Goal: Information Seeking & Learning: Learn about a topic

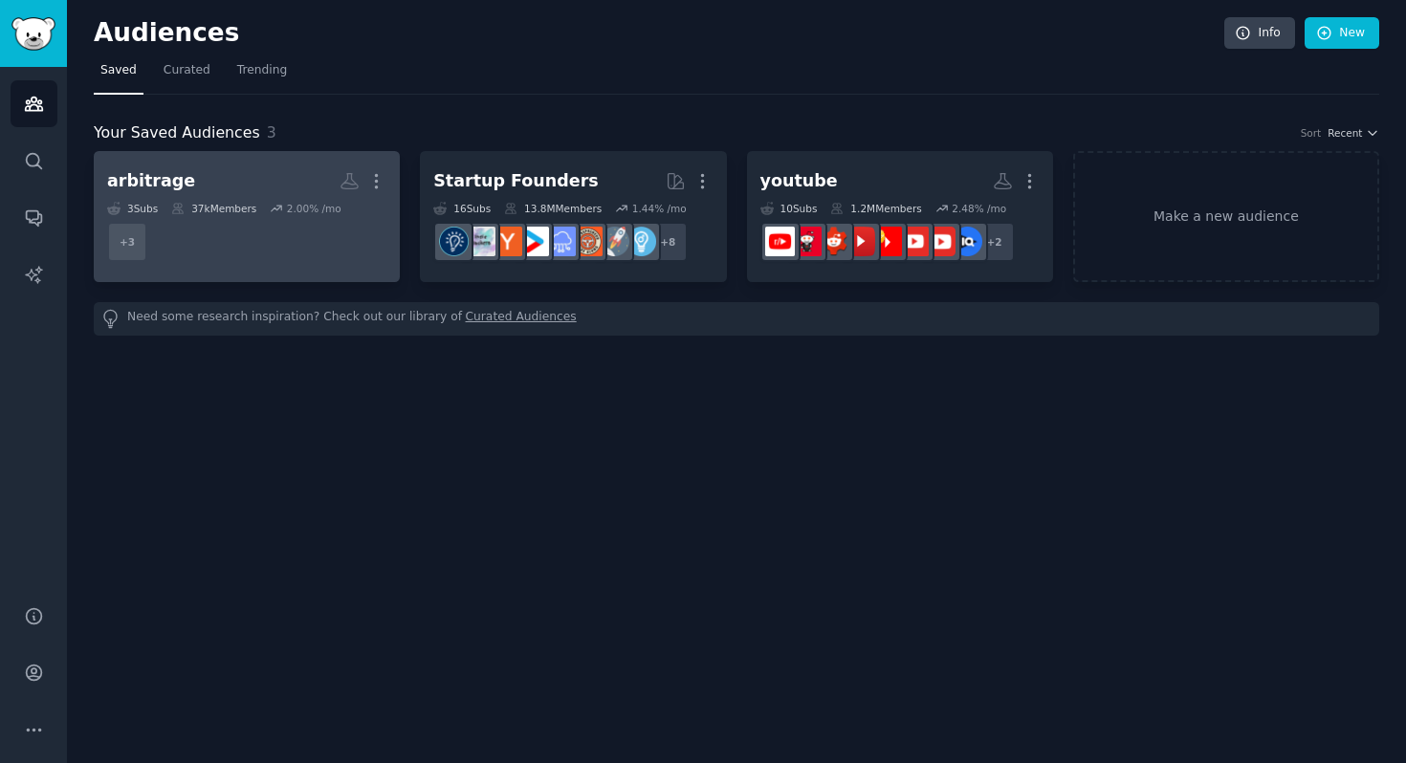
click at [243, 183] on h2 "arbitrage More" at bounding box center [246, 181] width 279 height 33
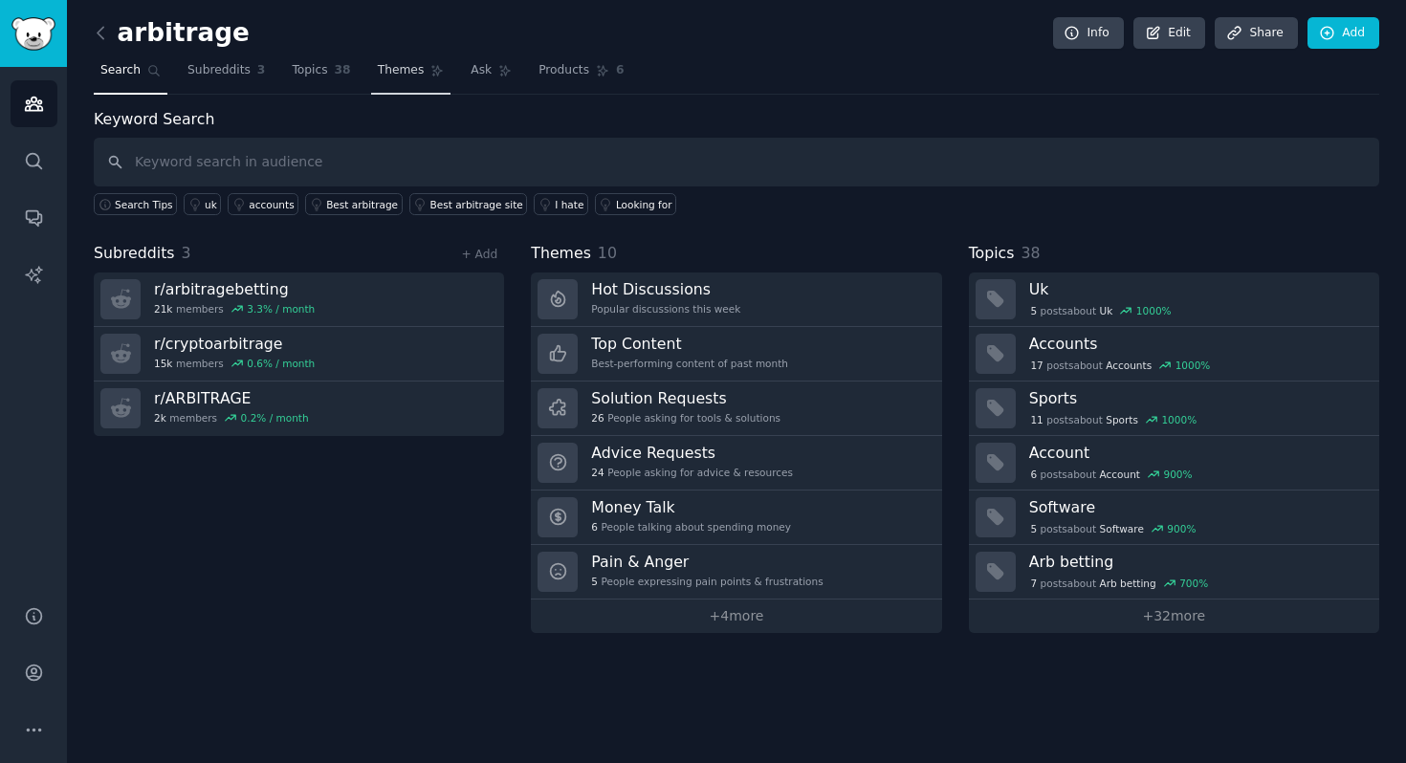
click at [397, 69] on span "Themes" at bounding box center [401, 70] width 47 height 17
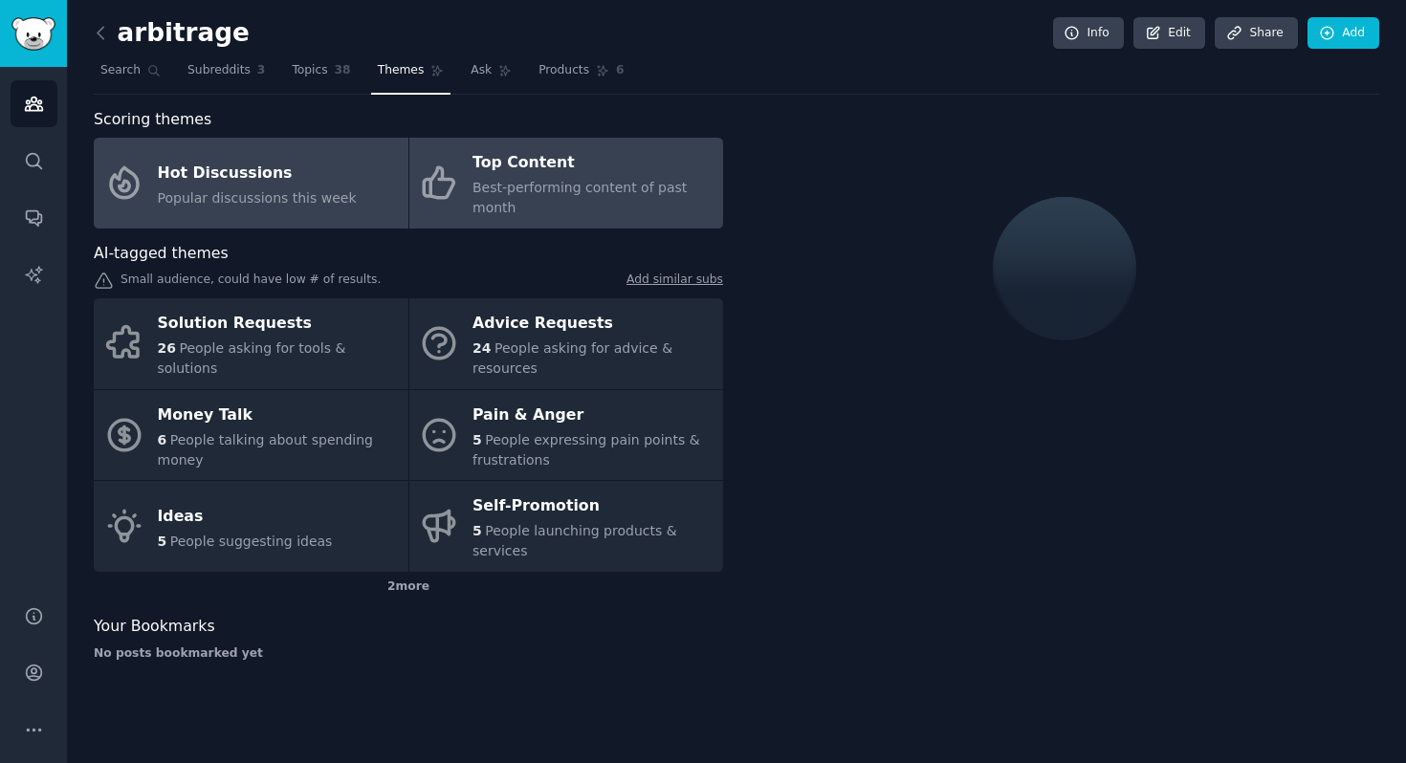
click at [498, 186] on span "Best-performing content of past month" at bounding box center [580, 197] width 214 height 35
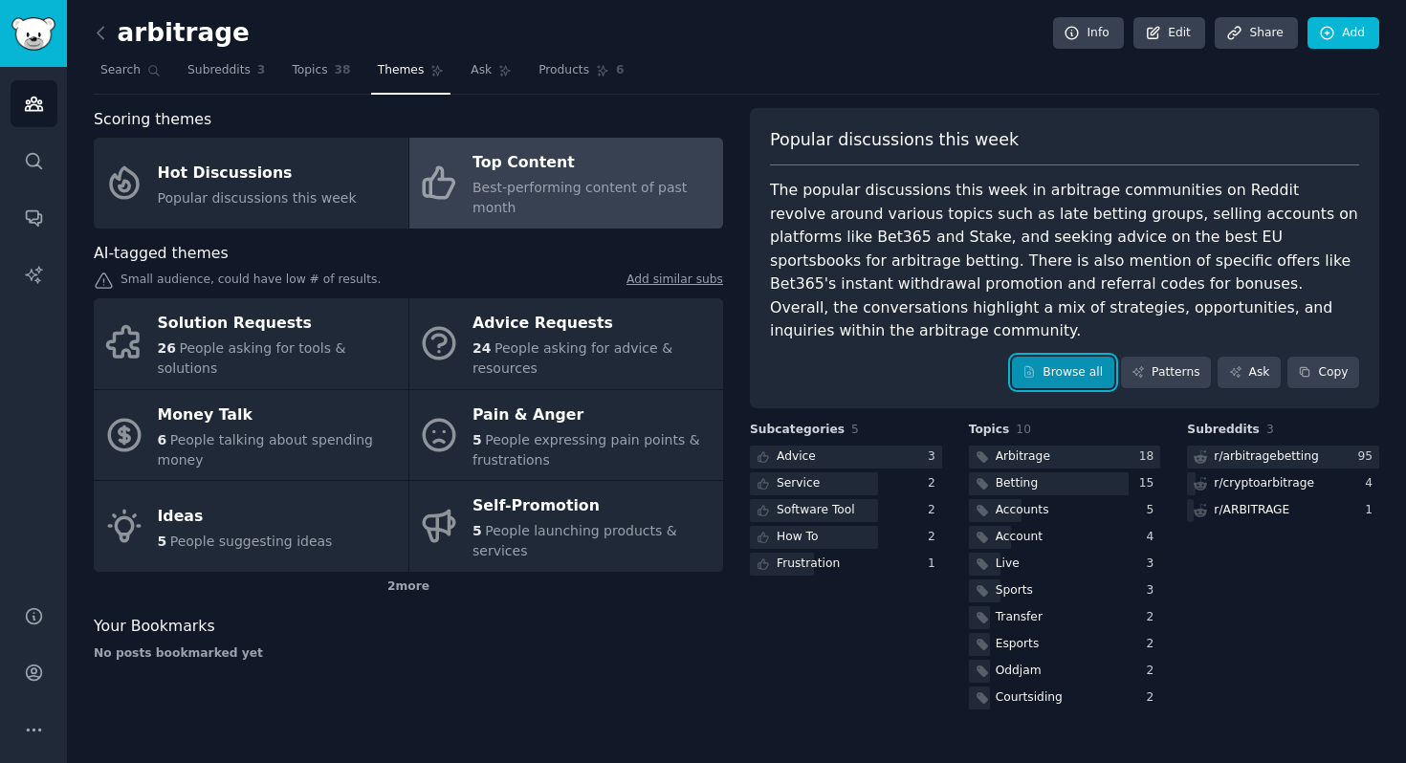
click at [1044, 357] on link "Browse all" at bounding box center [1063, 373] width 102 height 33
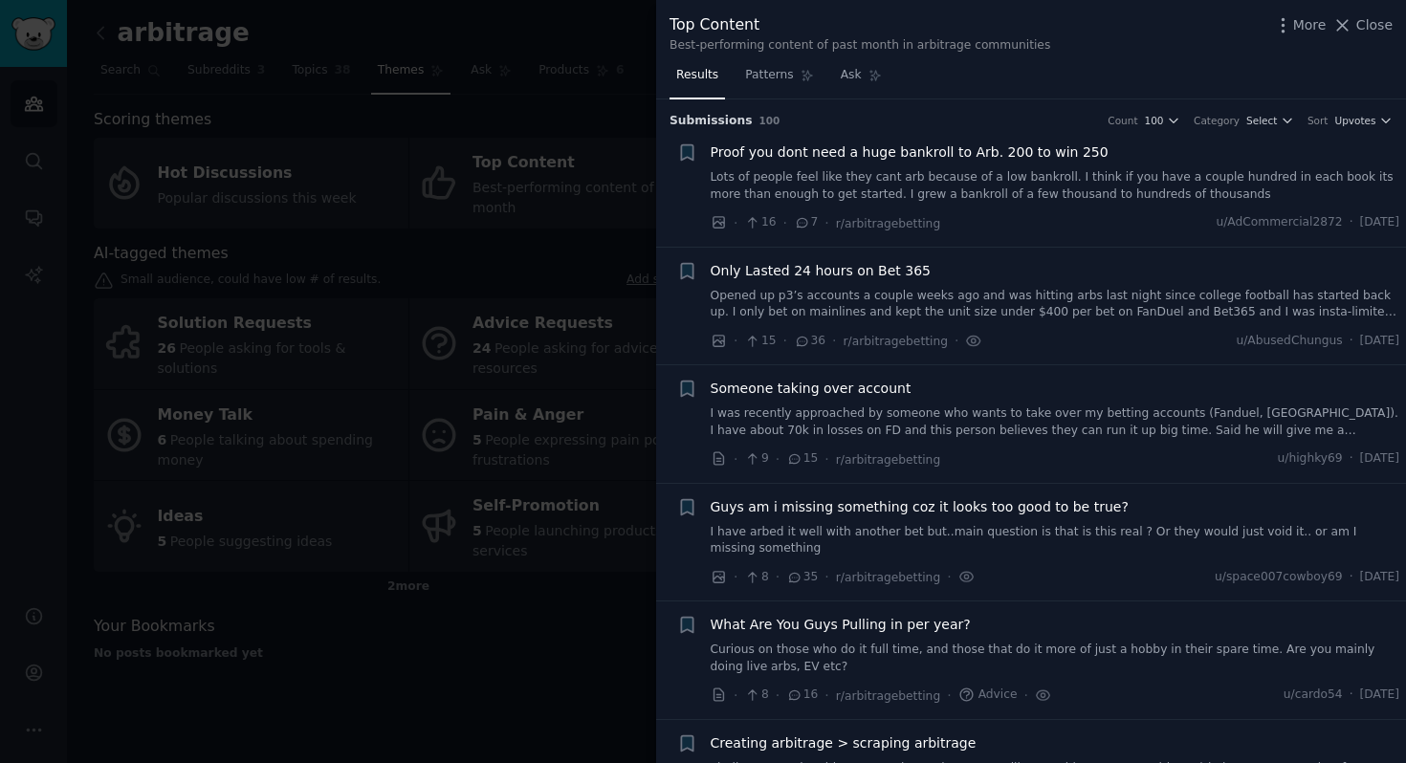
click at [877, 177] on link "Lots of people feel like they cant arb because of a low bankroll. I think if yo…" at bounding box center [1056, 185] width 690 height 33
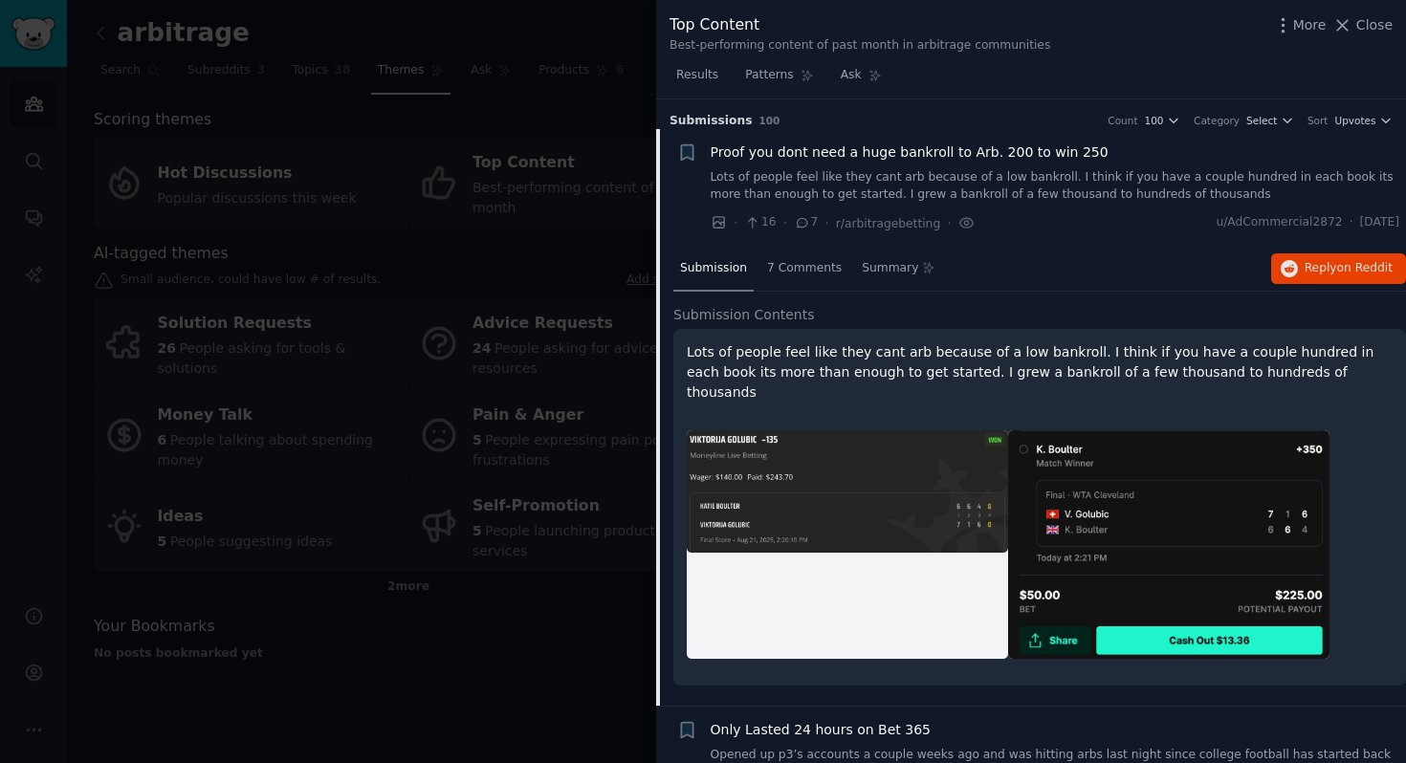
scroll to position [30, 0]
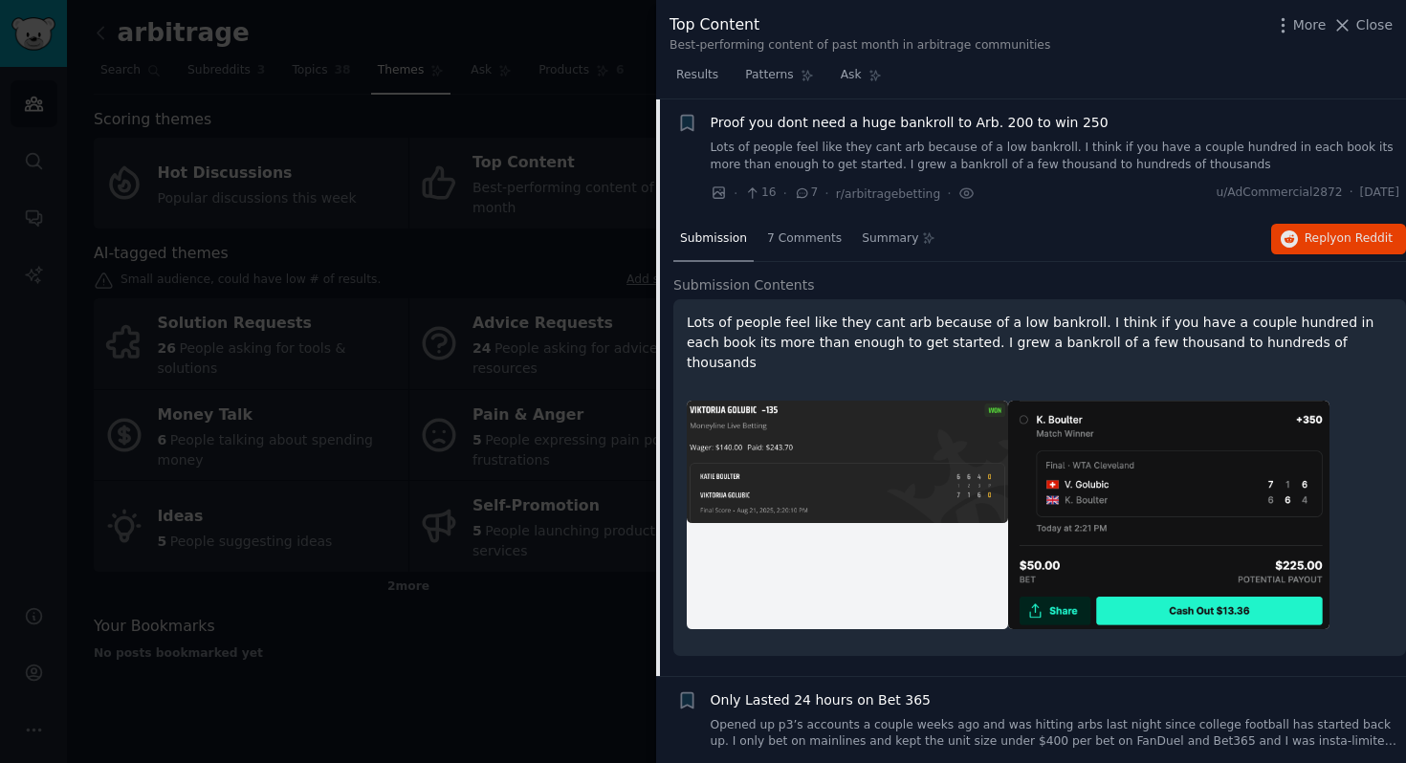
click at [782, 429] on img at bounding box center [847, 462] width 321 height 123
click at [832, 523] on div at bounding box center [847, 515] width 321 height 229
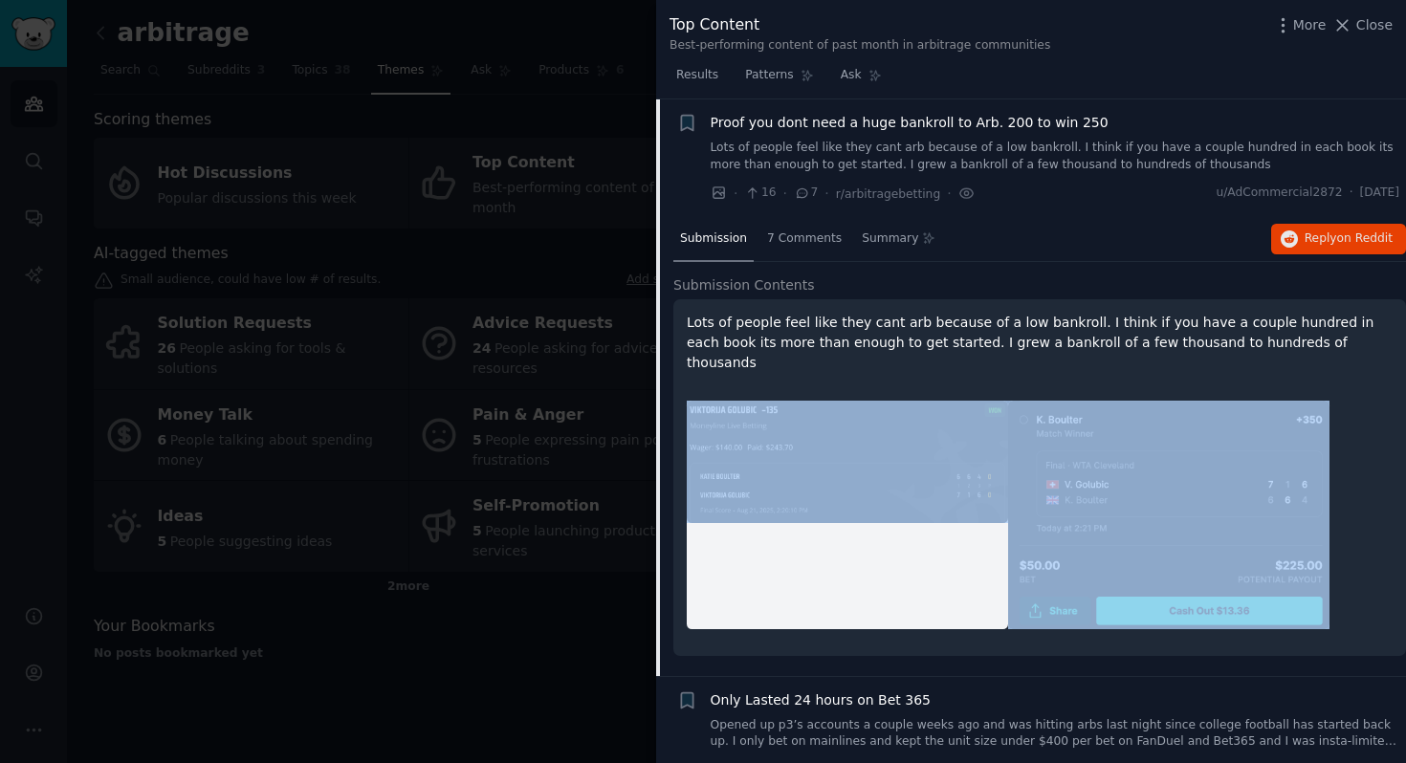
click at [832, 523] on div at bounding box center [847, 515] width 321 height 229
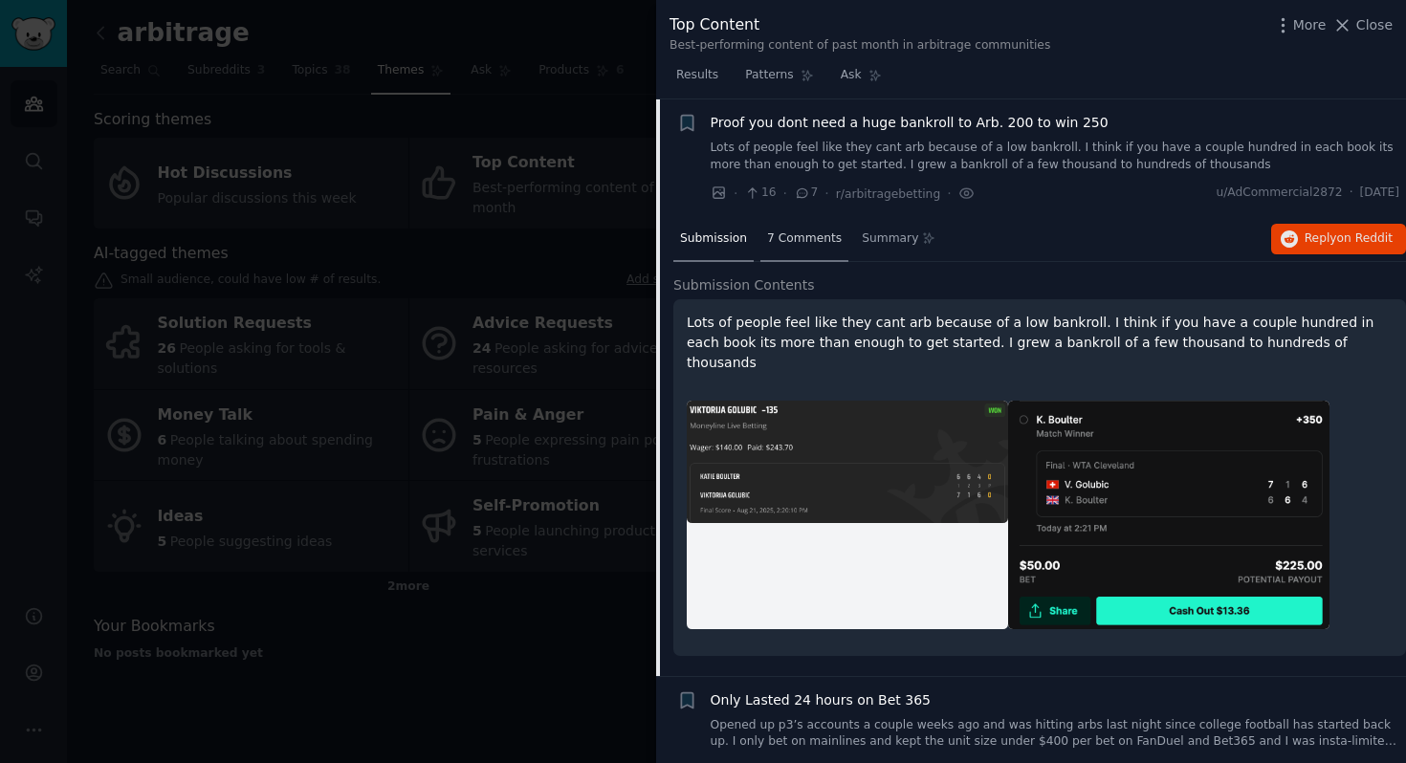
click at [811, 250] on div "7 Comments" at bounding box center [805, 240] width 88 height 46
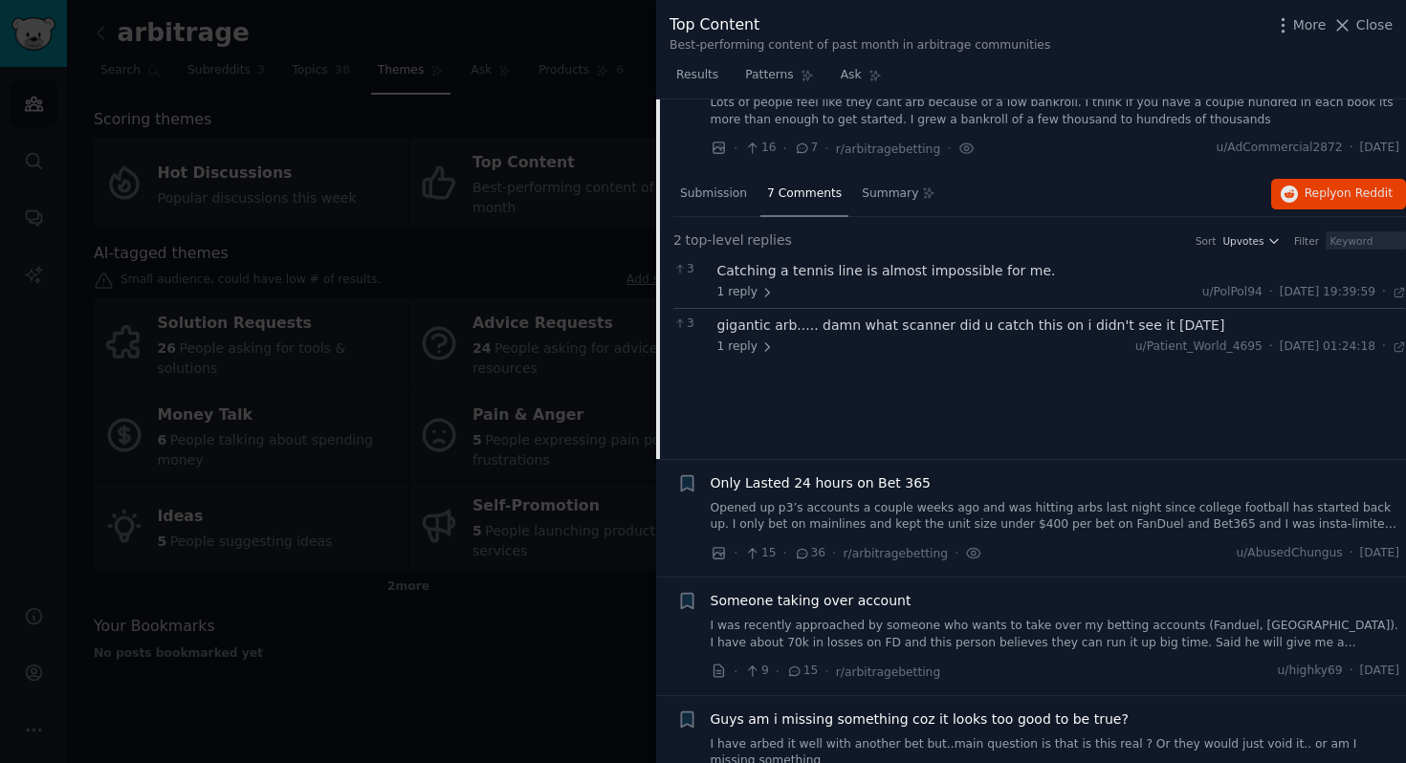
scroll to position [77, 0]
click at [761, 349] on icon at bounding box center [767, 345] width 13 height 13
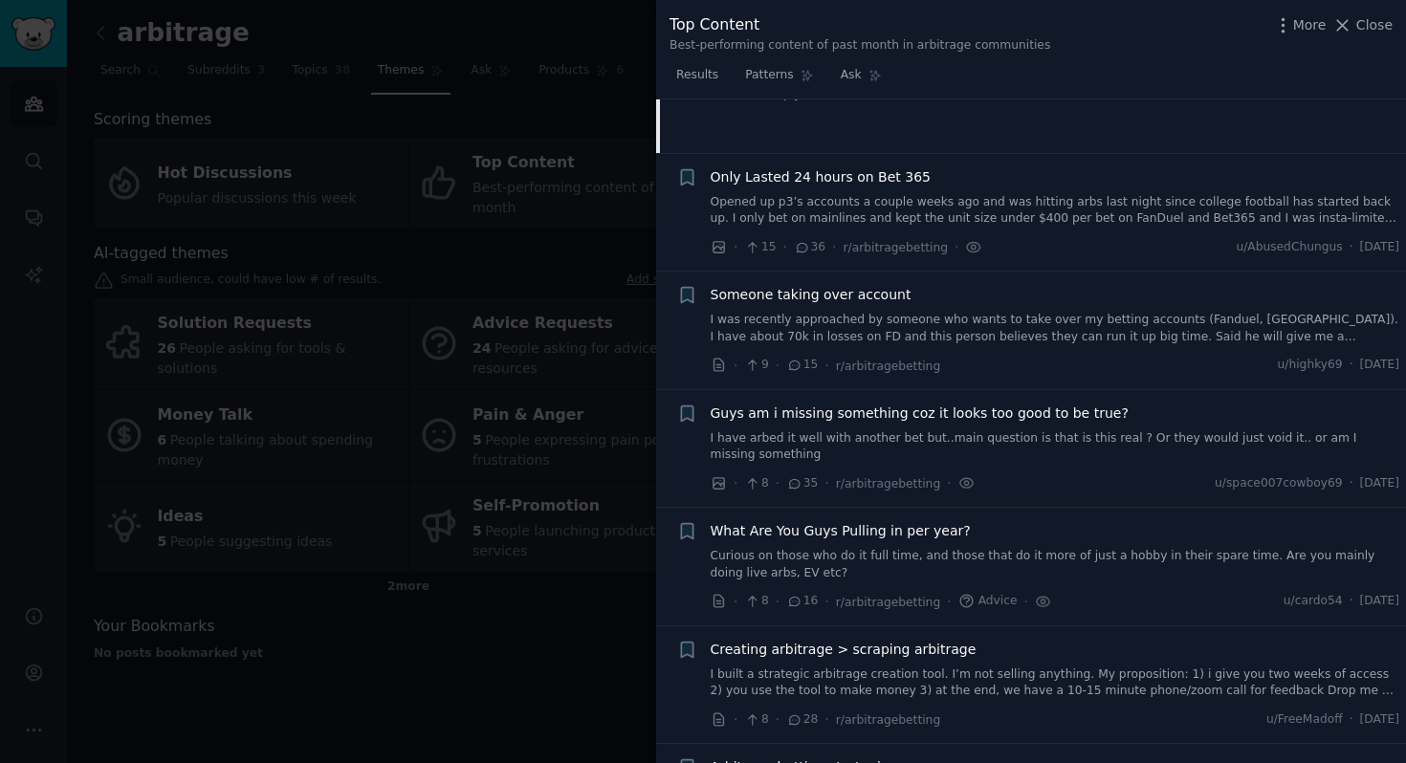
scroll to position [379, 0]
click at [503, 348] on div at bounding box center [703, 381] width 1406 height 763
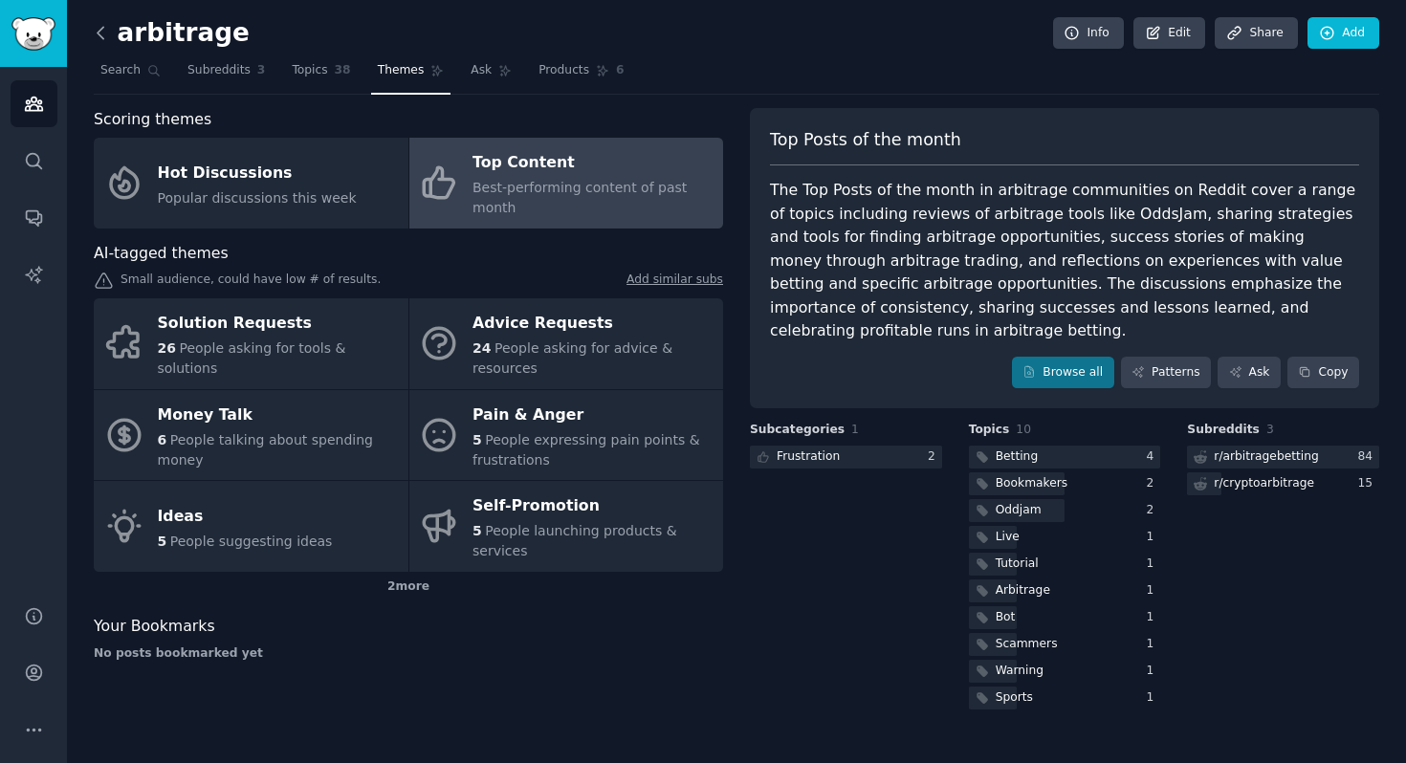
click at [97, 37] on icon at bounding box center [101, 33] width 20 height 20
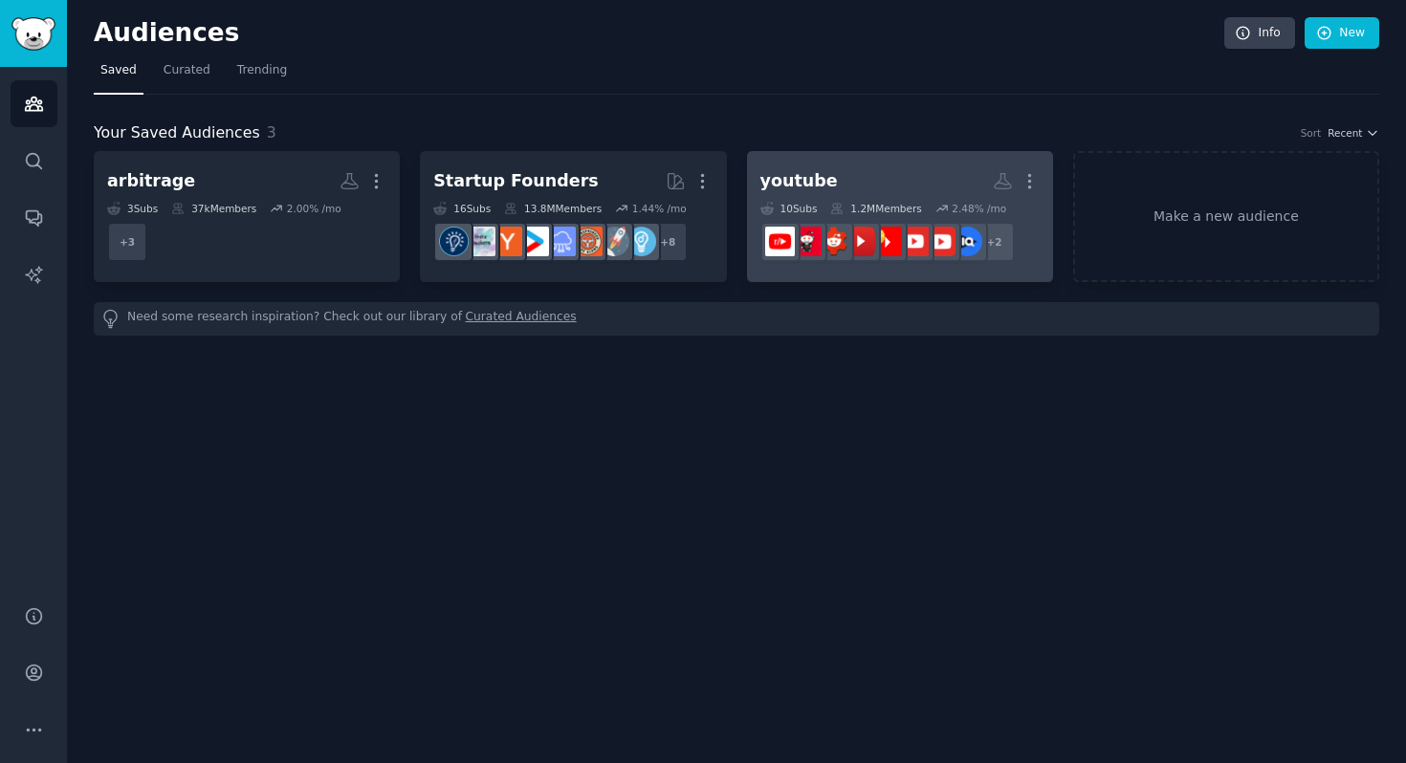
click at [831, 187] on h2 "youtube More" at bounding box center [900, 181] width 279 height 33
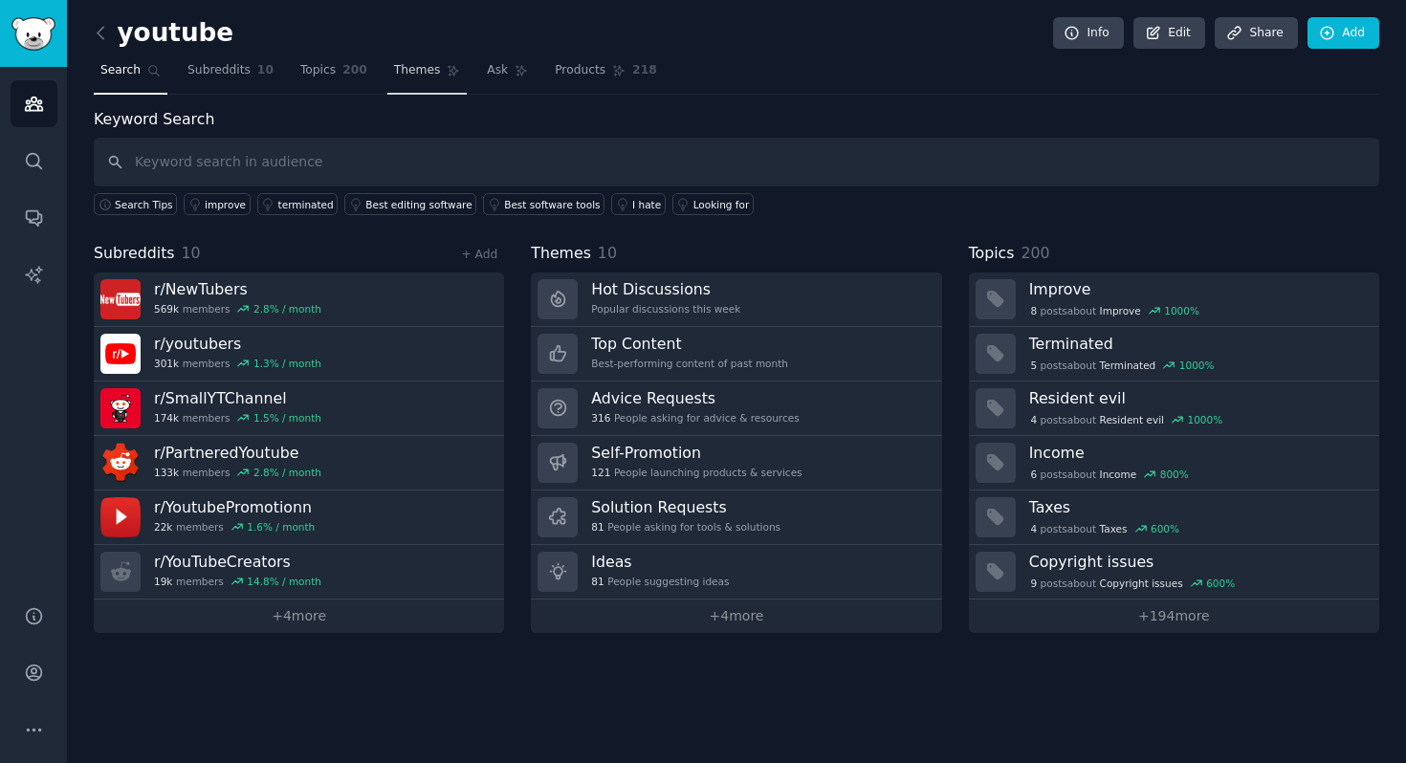
click at [398, 73] on span "Themes" at bounding box center [417, 70] width 47 height 17
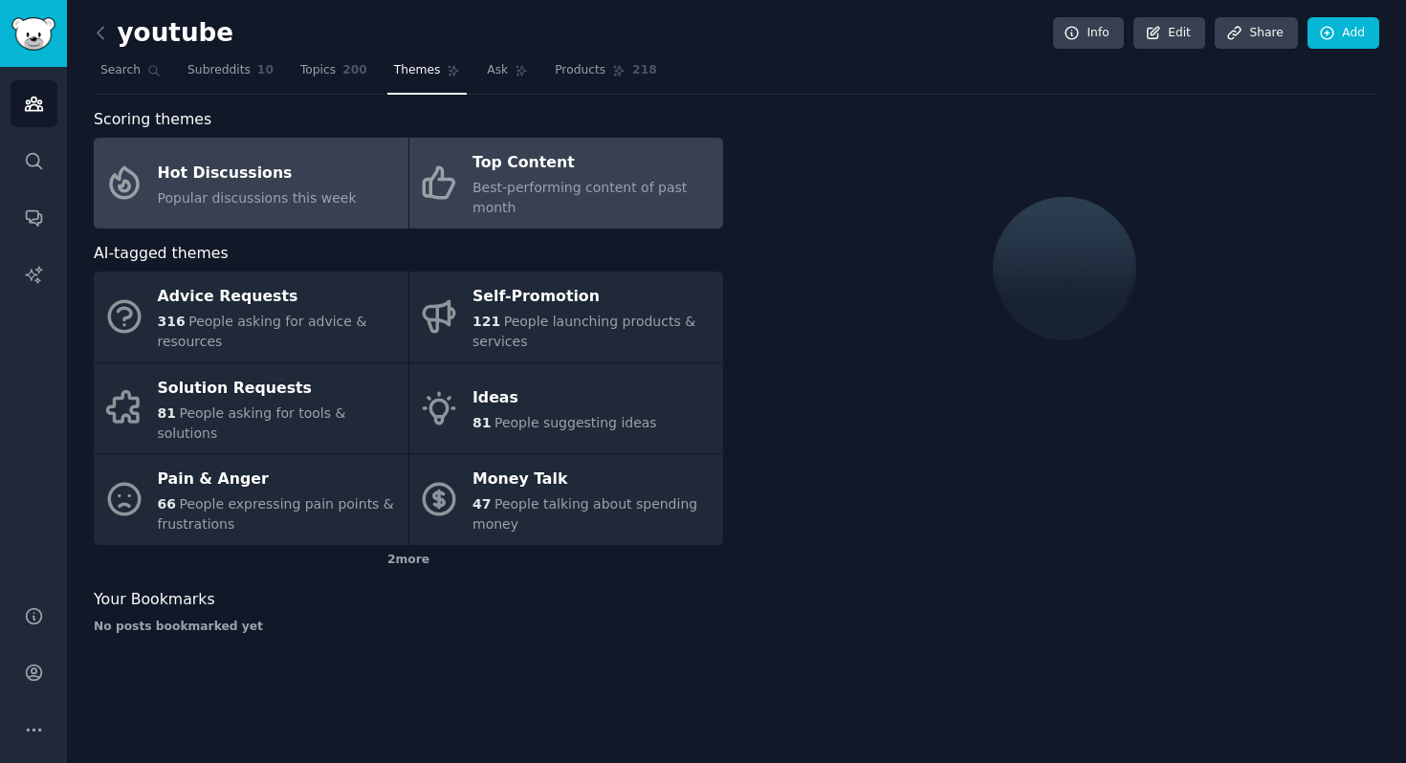
click at [545, 182] on span "Best-performing content of past month" at bounding box center [580, 197] width 214 height 35
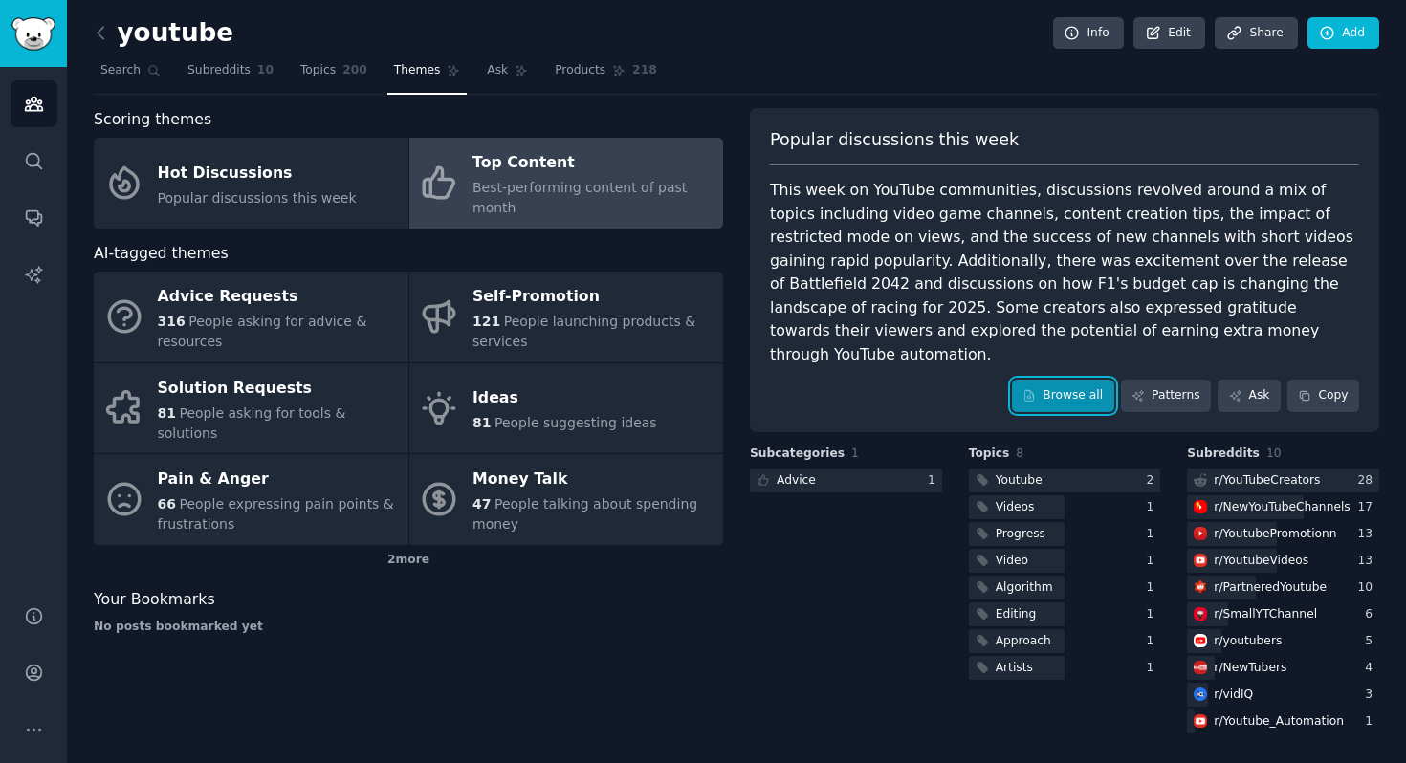
click at [1072, 380] on link "Browse all" at bounding box center [1063, 396] width 102 height 33
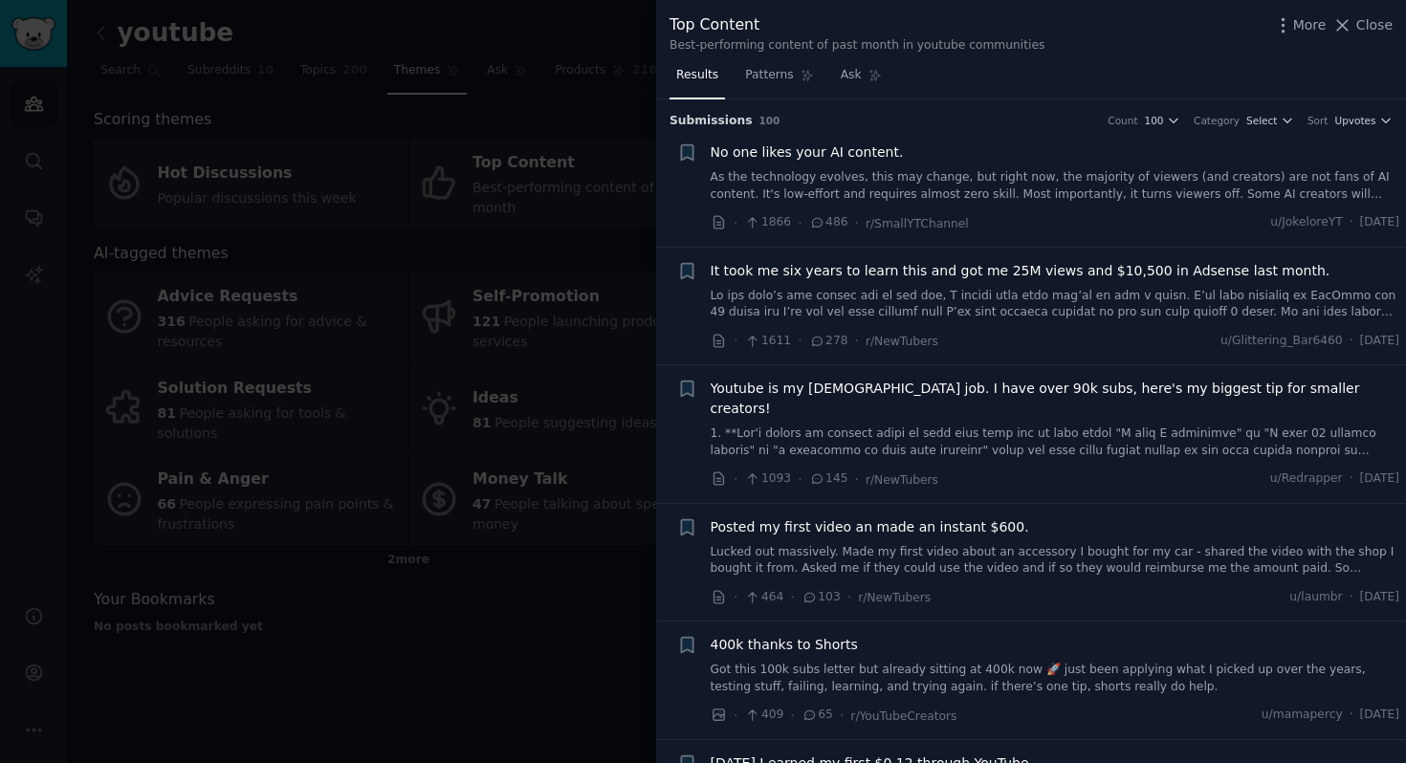
click at [878, 306] on link at bounding box center [1056, 304] width 690 height 33
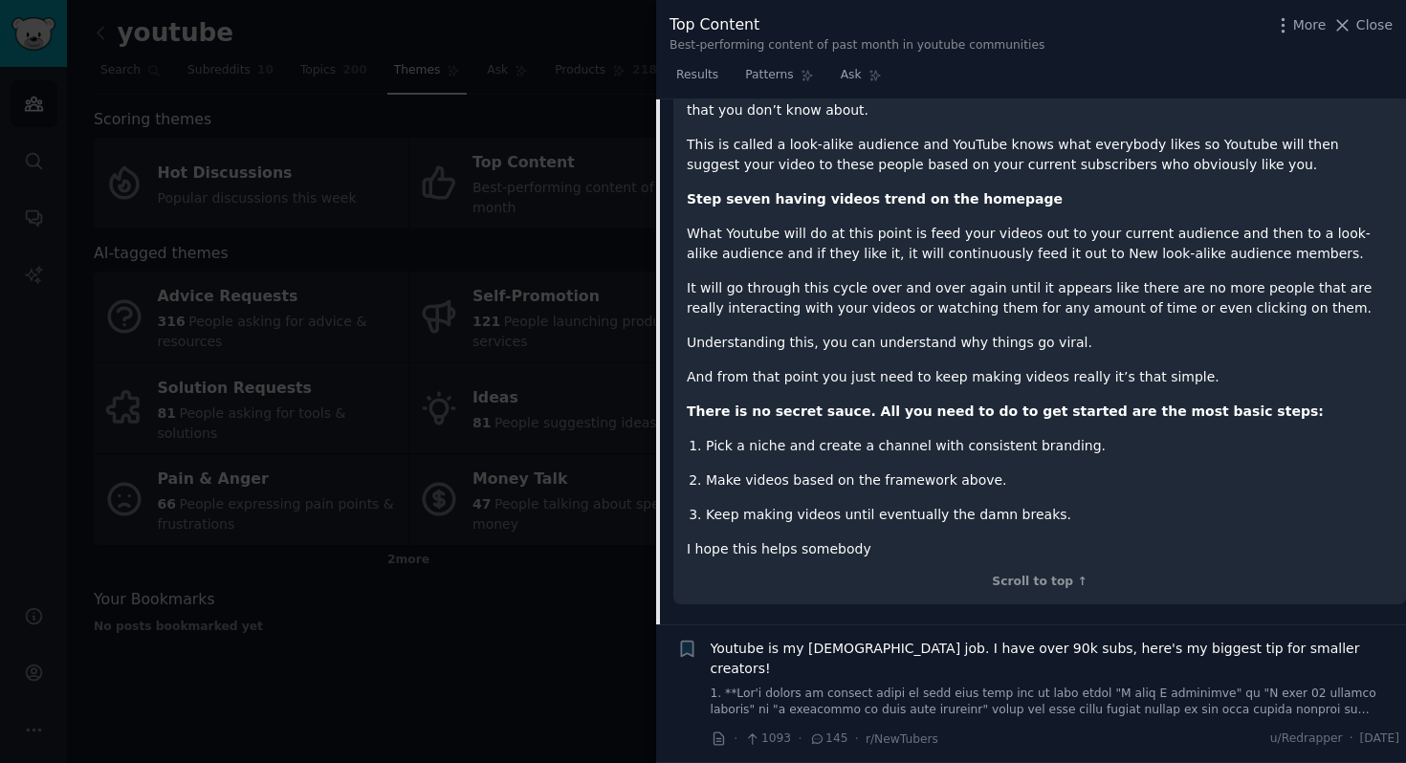
scroll to position [2201, 0]
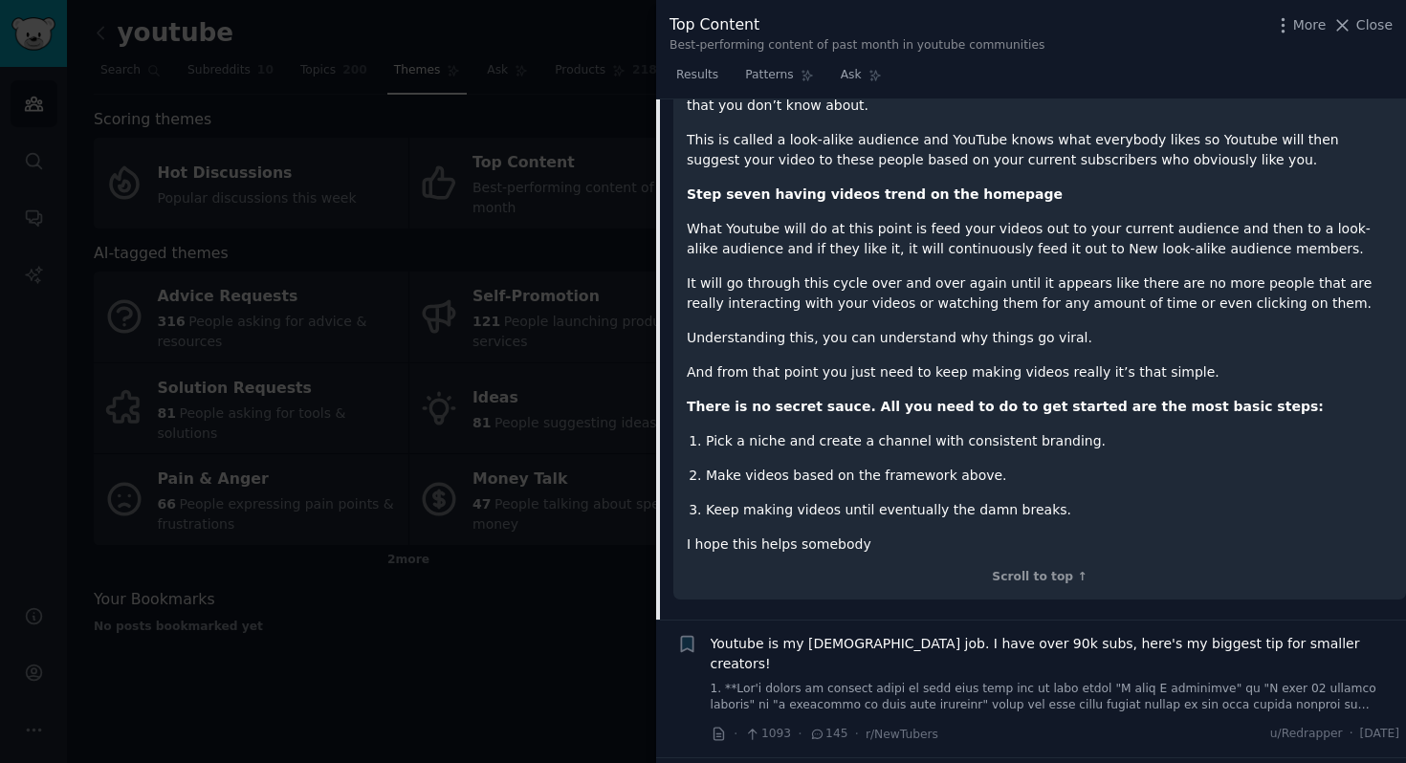
click at [610, 117] on div at bounding box center [703, 381] width 1406 height 763
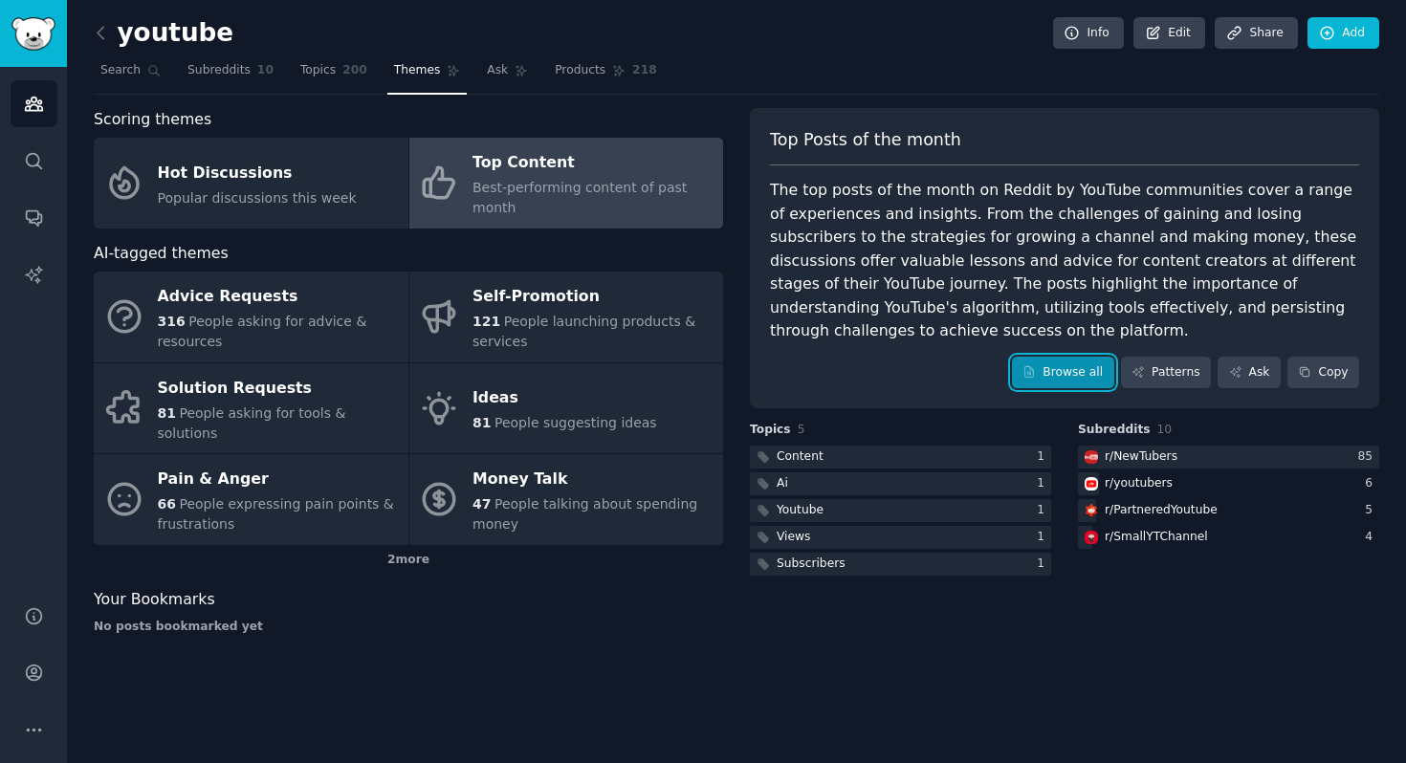
click at [1091, 375] on link "Browse all" at bounding box center [1063, 373] width 102 height 33
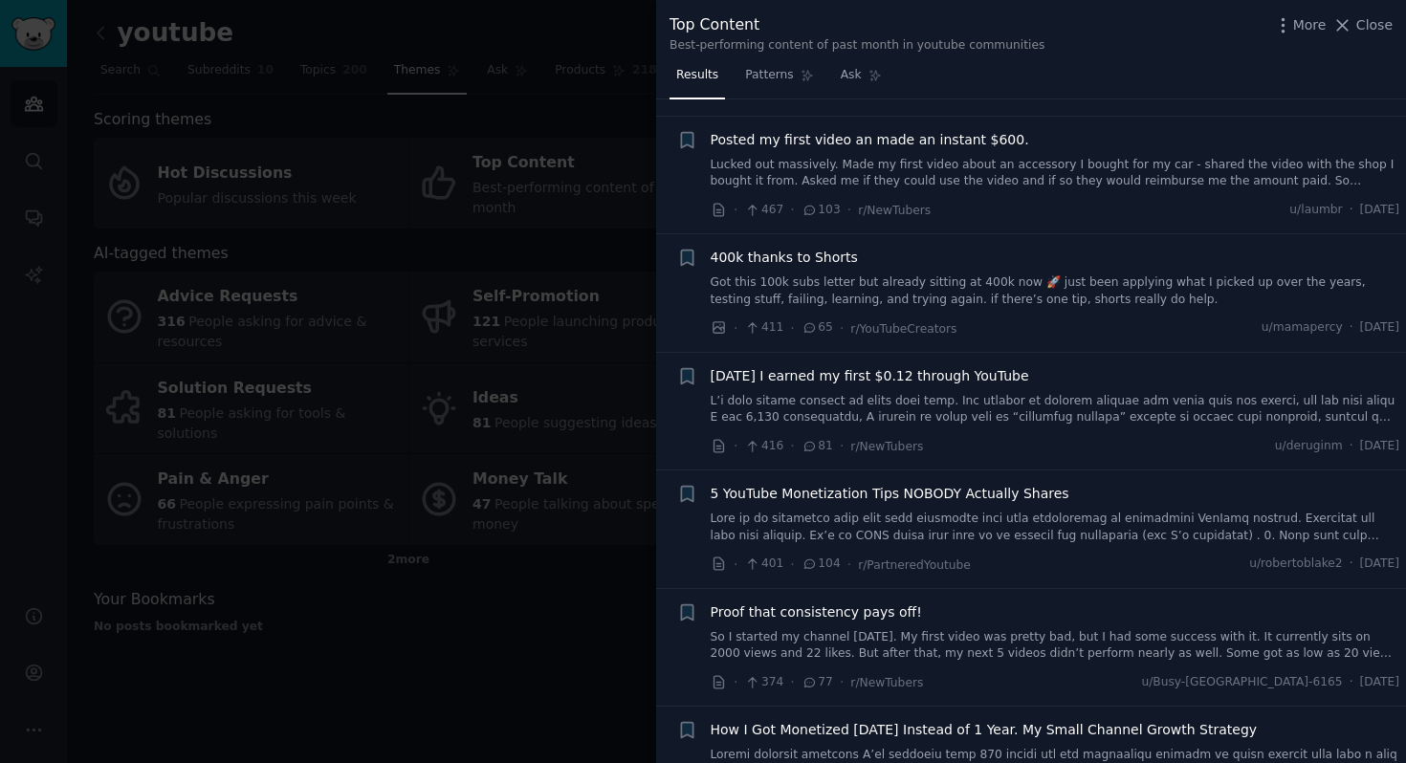
scroll to position [398, 0]
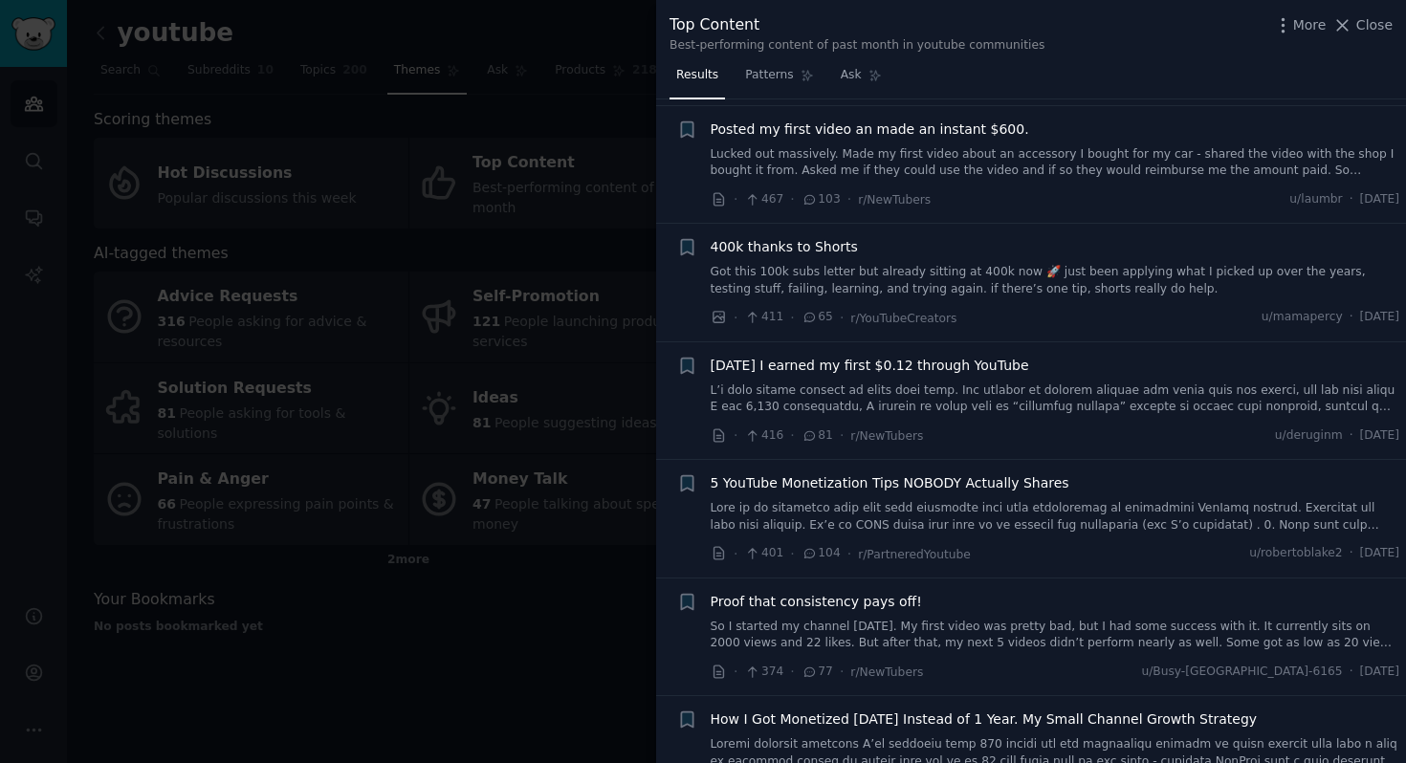
click at [804, 500] on link at bounding box center [1056, 516] width 690 height 33
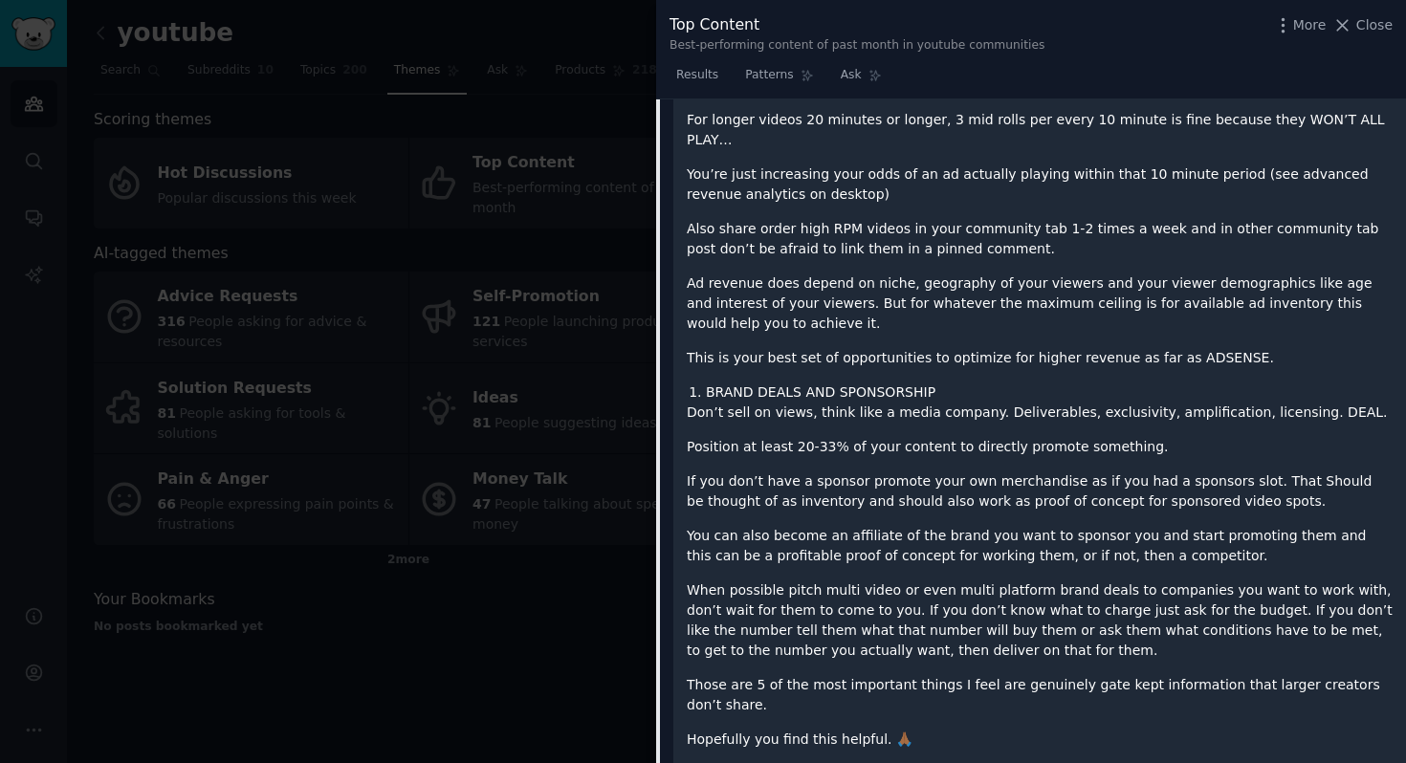
scroll to position [3408, 0]
click at [578, 103] on div at bounding box center [703, 381] width 1406 height 763
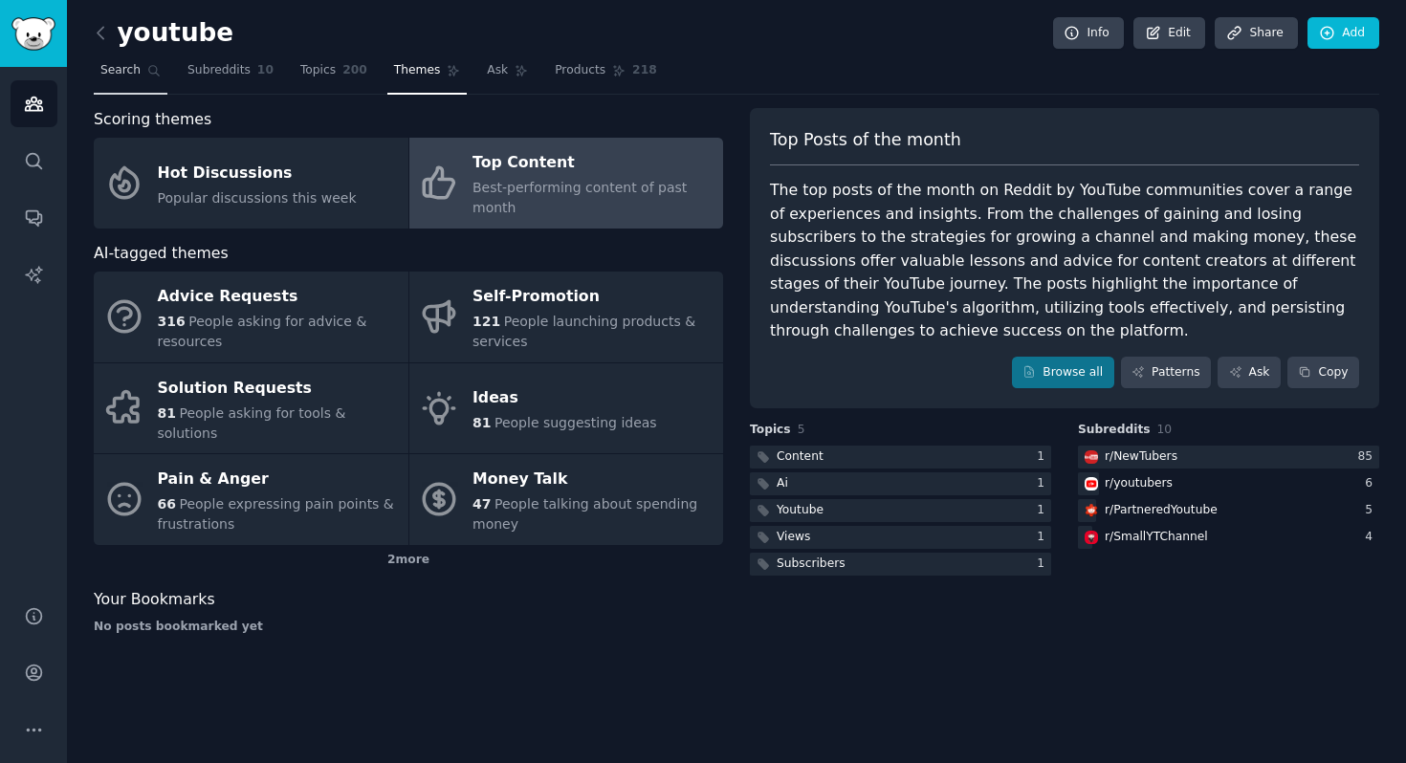
click at [125, 67] on span "Search" at bounding box center [120, 70] width 40 height 17
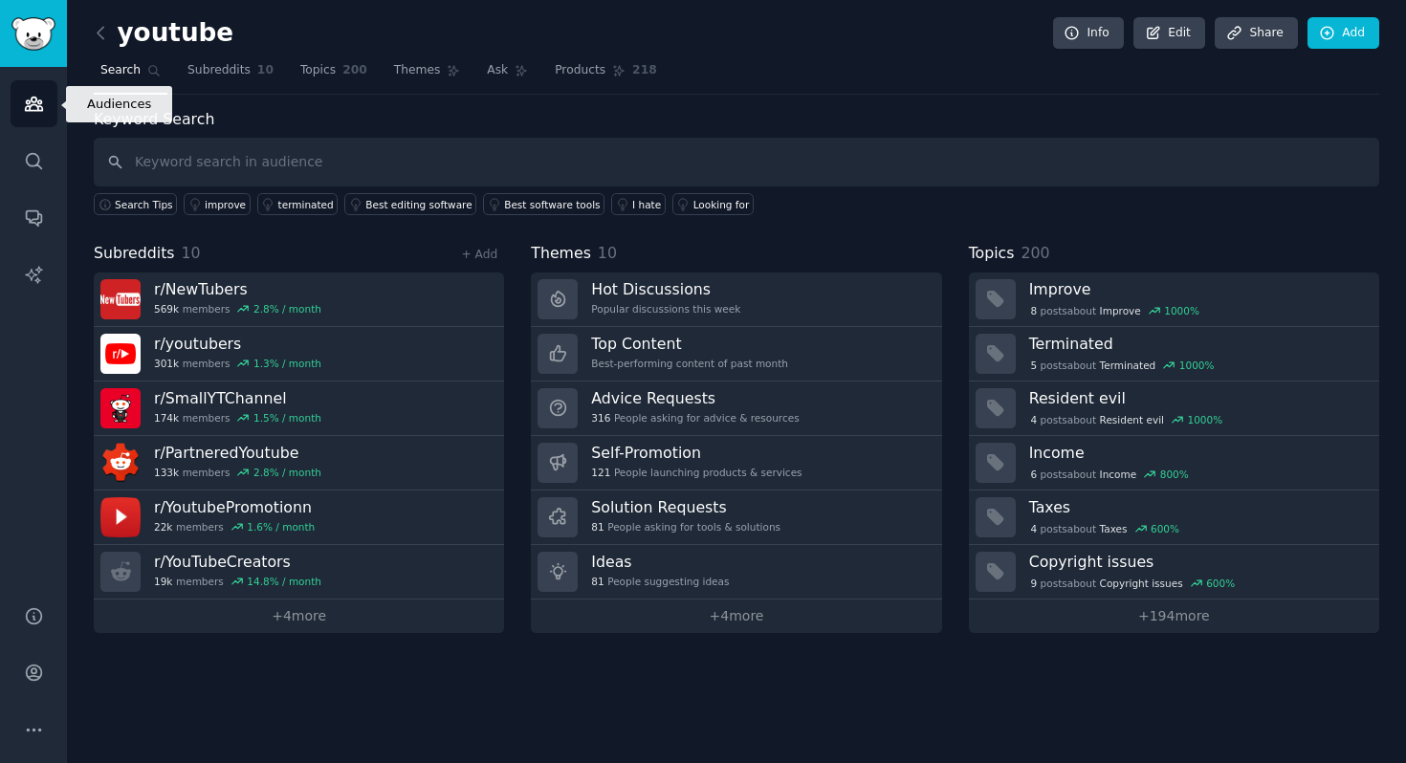
click at [30, 111] on icon "Sidebar" at bounding box center [34, 104] width 20 height 20
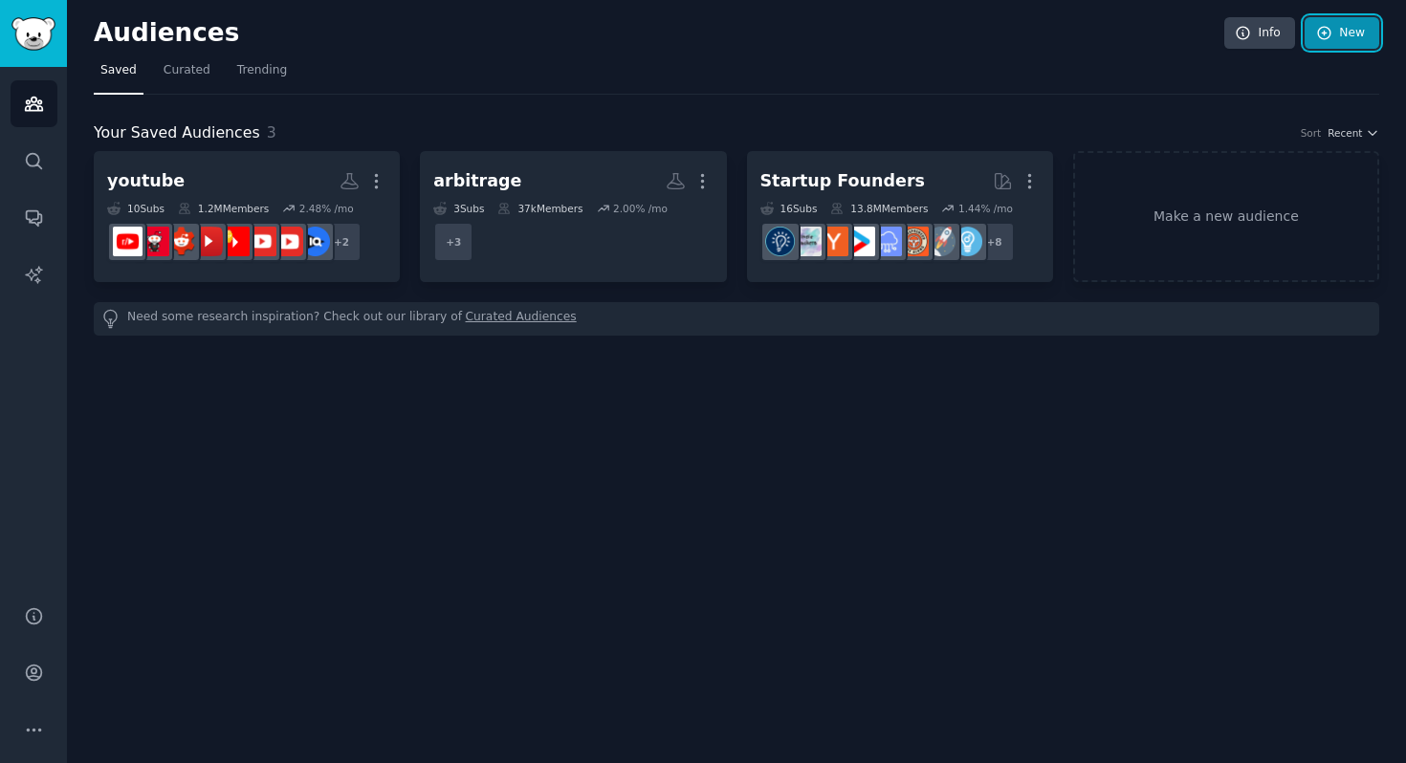
click at [1330, 33] on icon at bounding box center [1324, 33] width 17 height 17
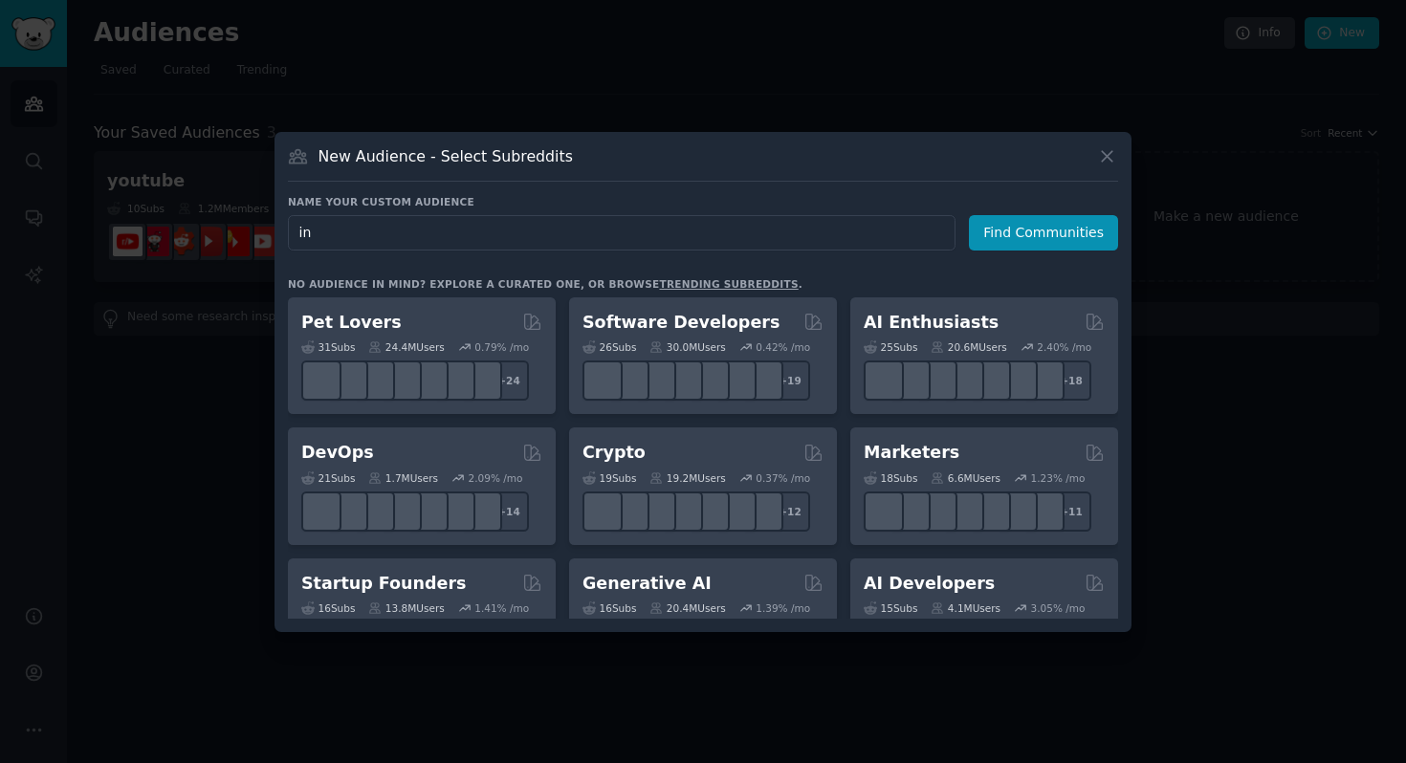
type input "i"
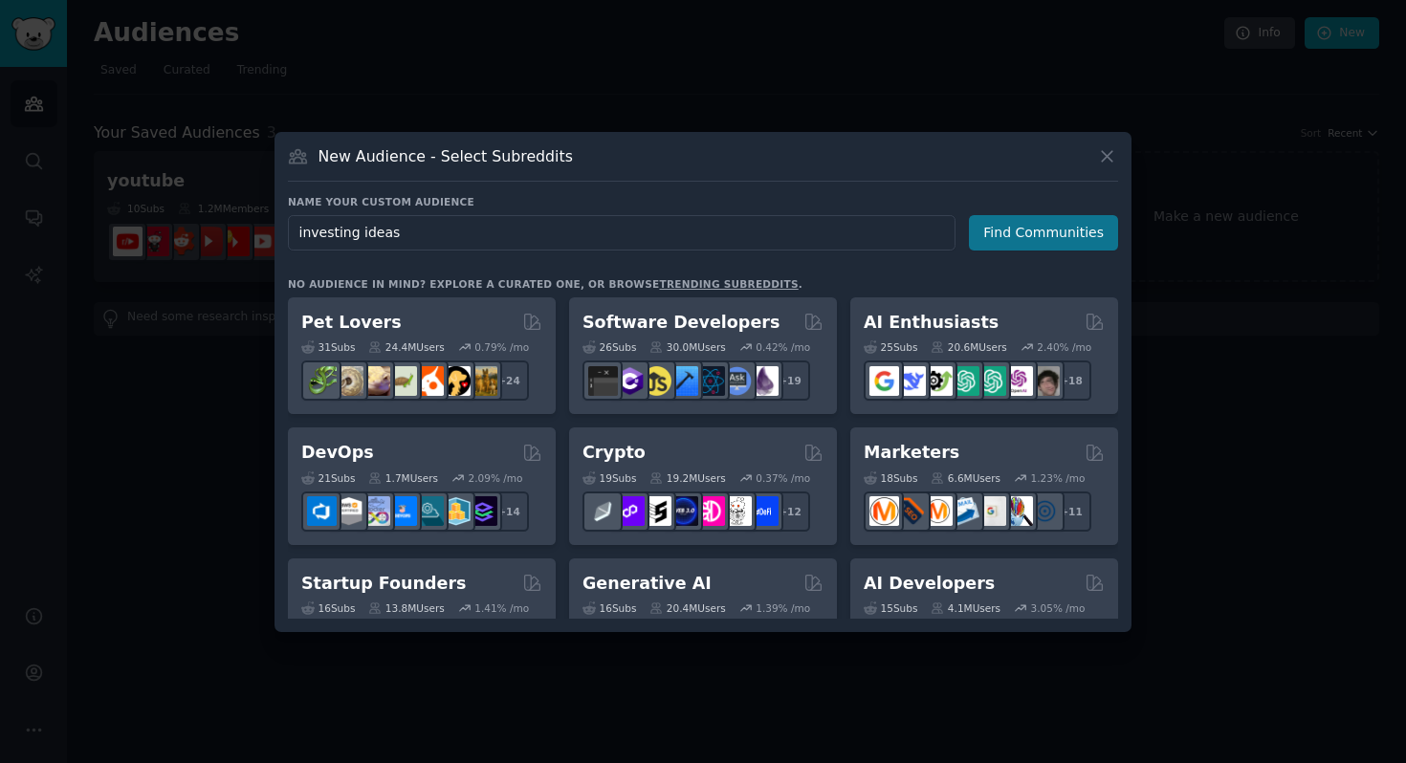
type input "investing ideas"
click at [1058, 230] on button "Find Communities" at bounding box center [1043, 232] width 149 height 35
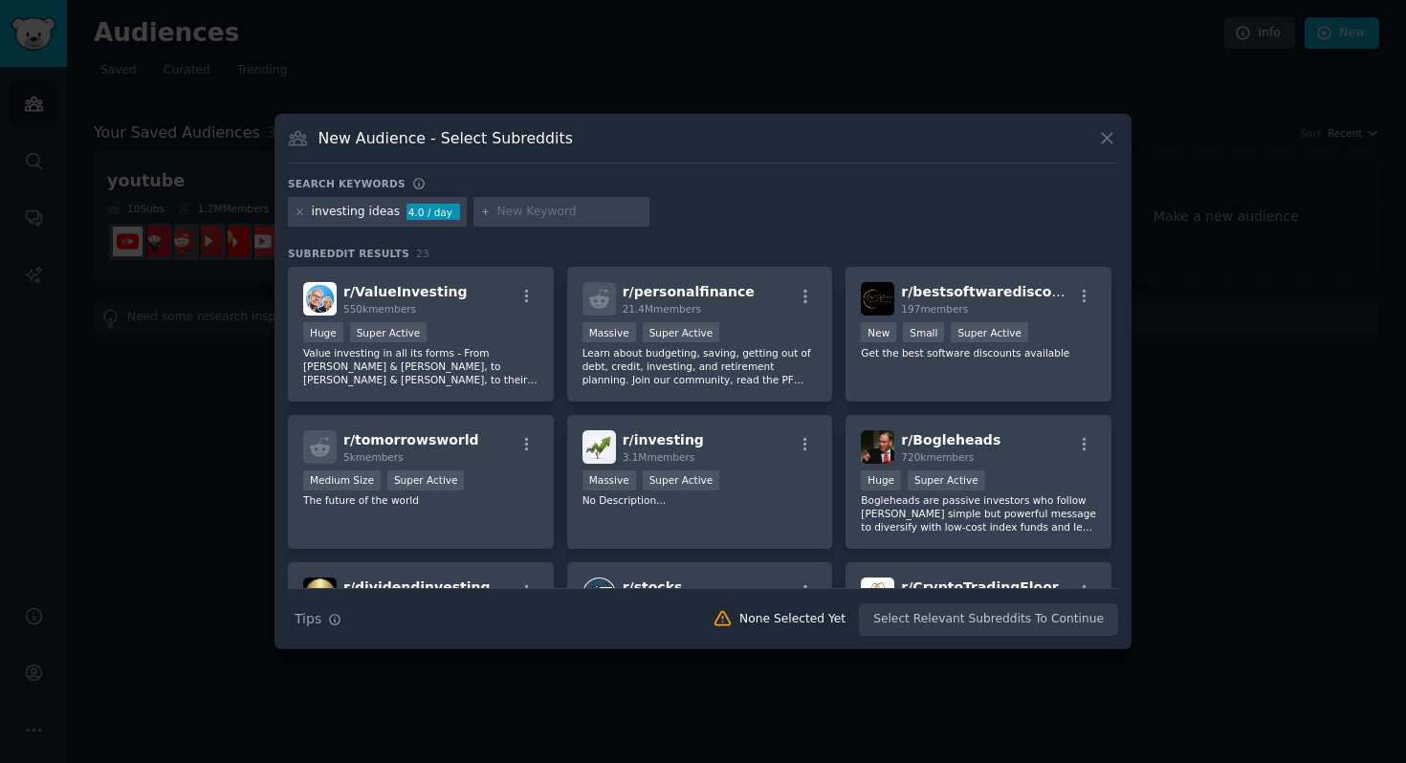
click at [366, 215] on div "investing ideas" at bounding box center [356, 212] width 89 height 17
click at [422, 208] on div "4.0 / day" at bounding box center [434, 212] width 54 height 17
drag, startPoint x: 375, startPoint y: 185, endPoint x: 744, endPoint y: 161, distance: 370.1
click at [376, 185] on h3 "Search keywords" at bounding box center [347, 183] width 118 height 13
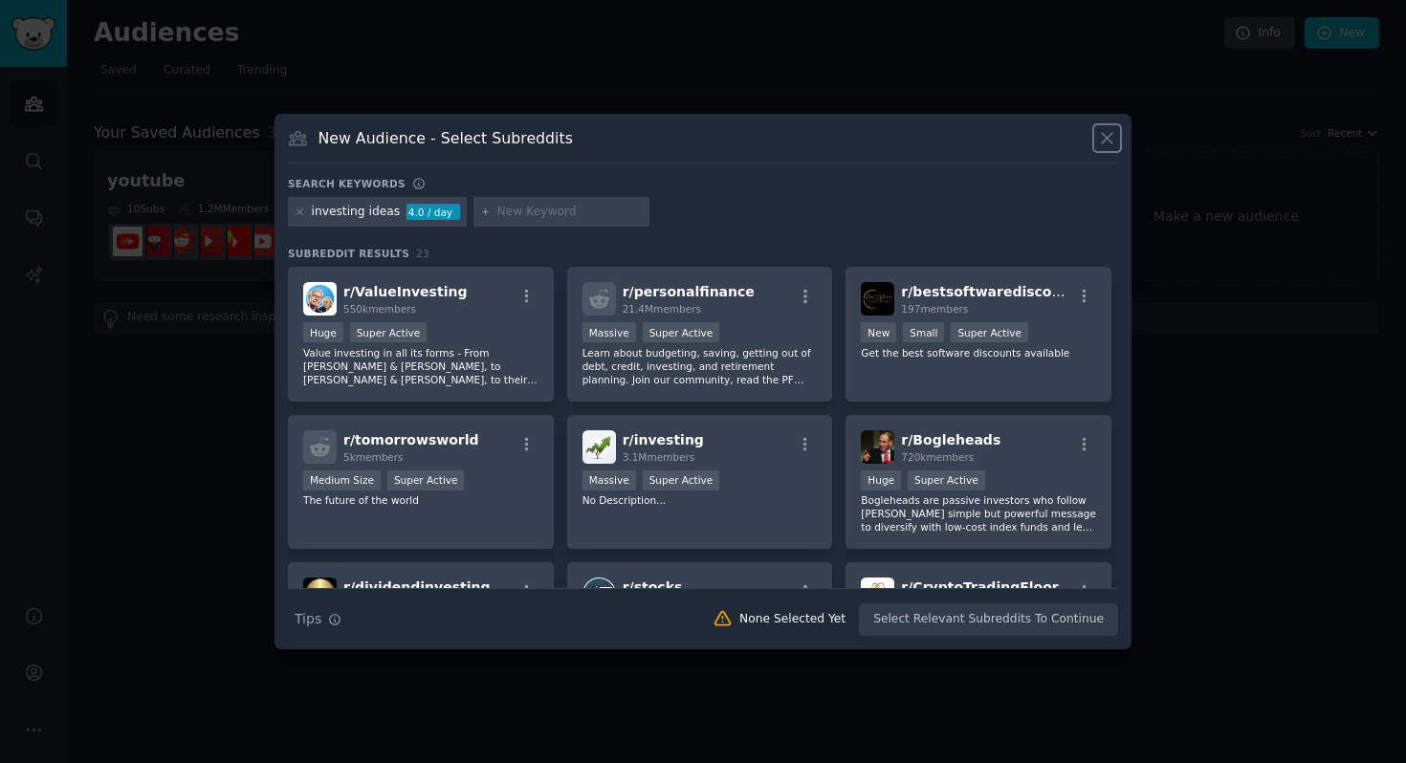
click at [1105, 141] on icon at bounding box center [1107, 138] width 20 height 20
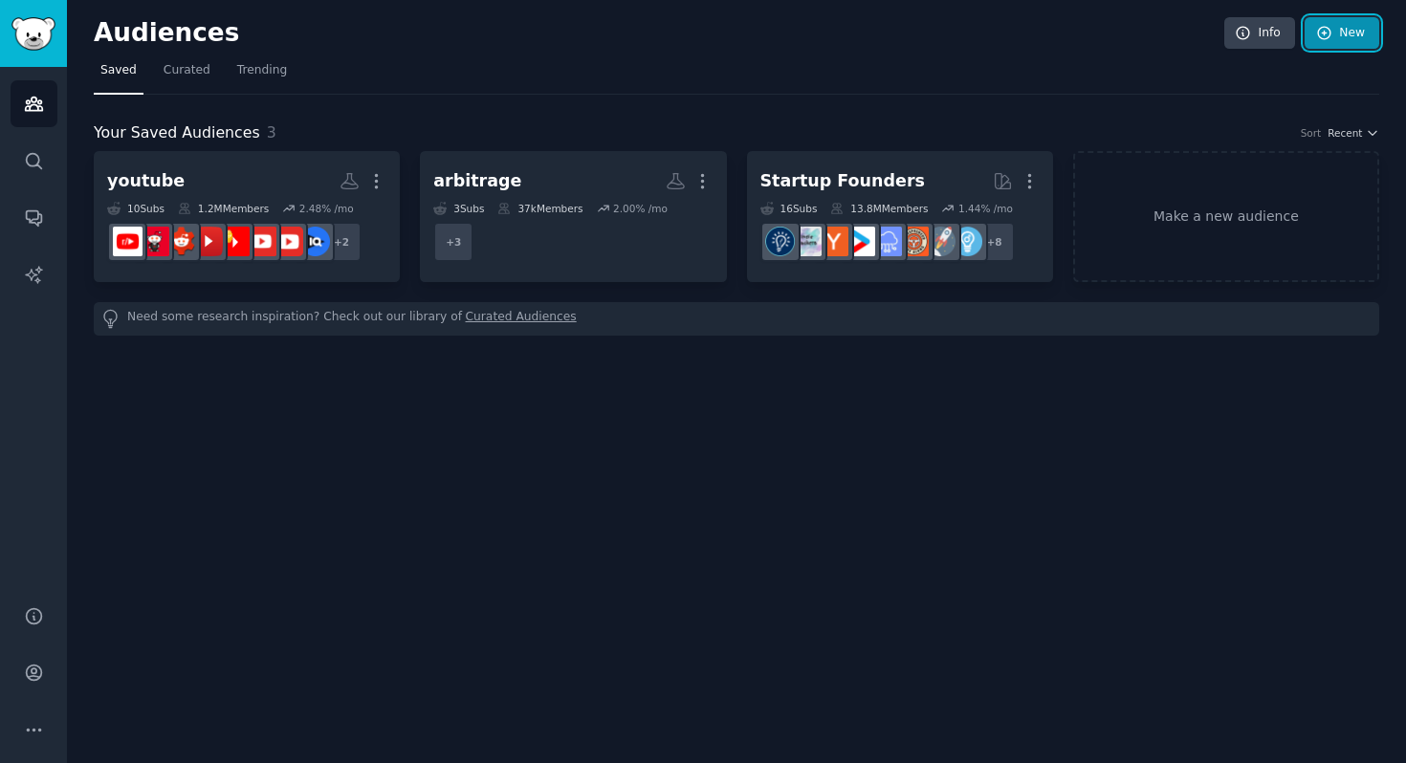
click at [1336, 43] on link "New" at bounding box center [1342, 33] width 75 height 33
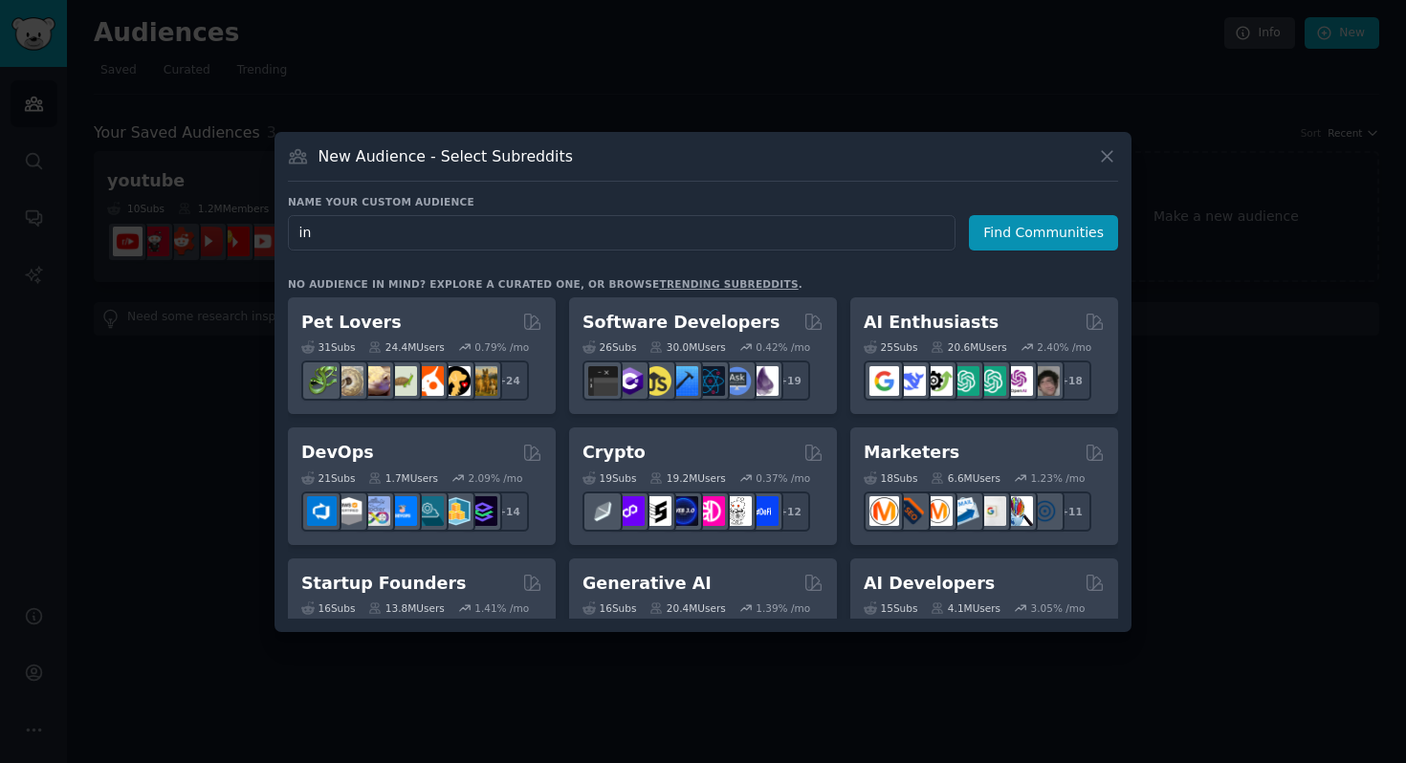
type input "i"
type input "speculations"
click at [985, 238] on button "Find Communities" at bounding box center [1043, 232] width 149 height 35
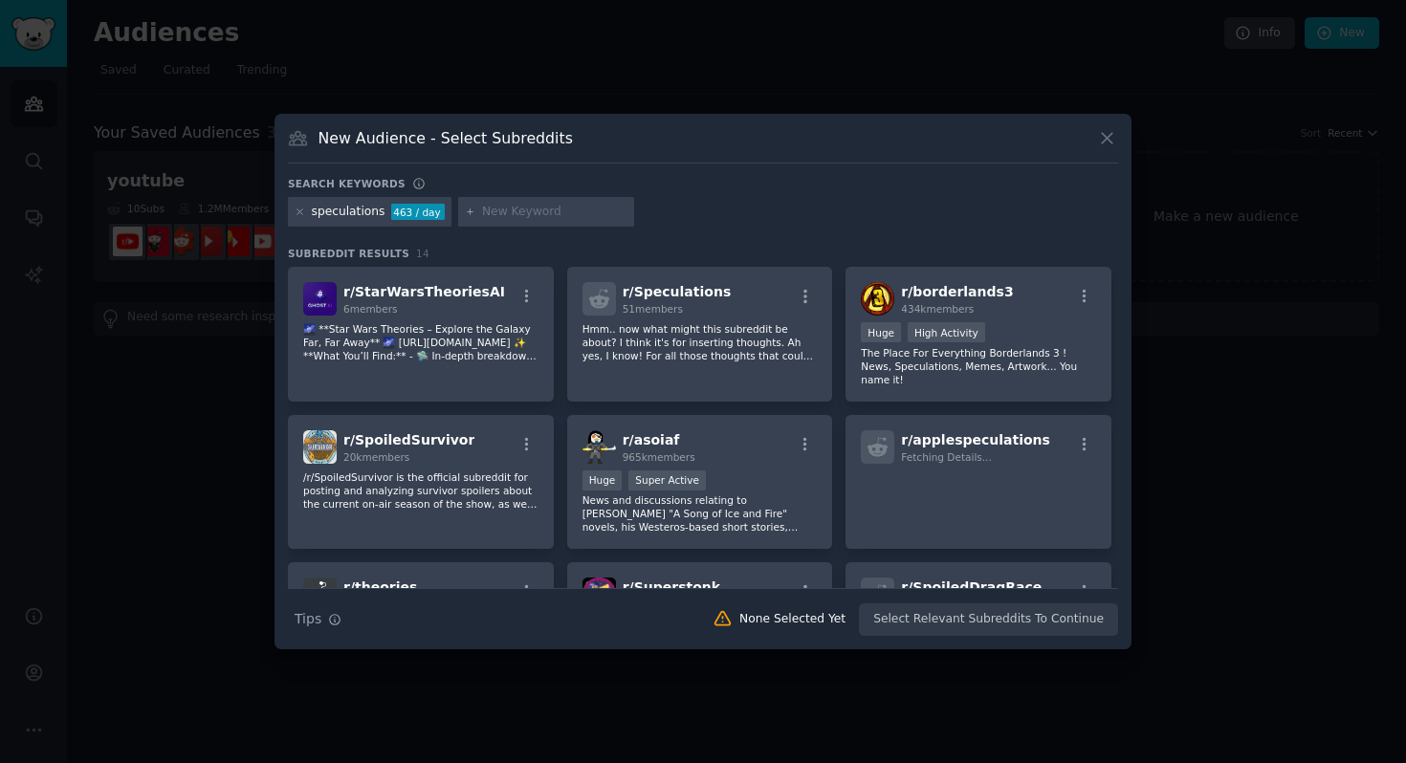
click at [371, 210] on div "speculations" at bounding box center [349, 212] width 74 height 17
click at [1109, 148] on button at bounding box center [1107, 138] width 22 height 22
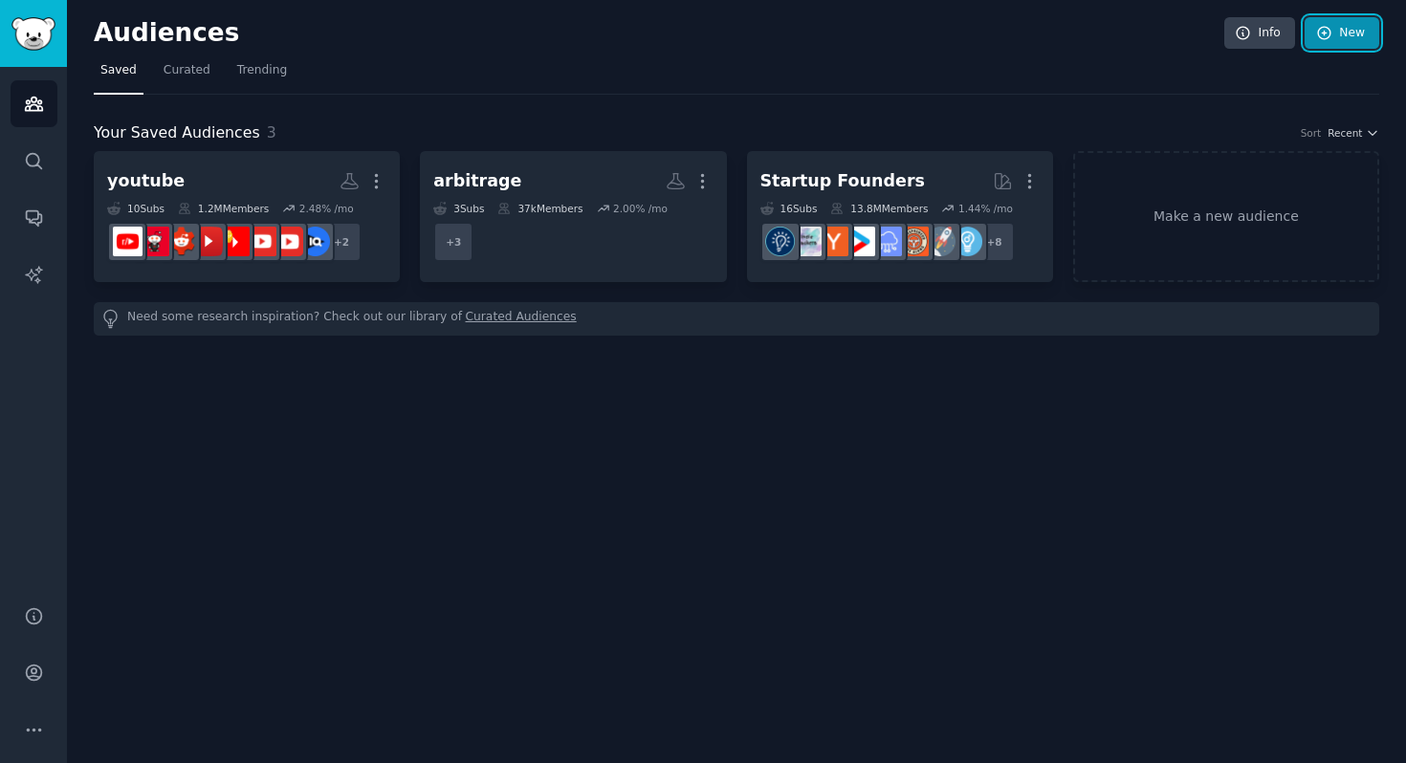
click at [1334, 42] on link "New" at bounding box center [1342, 33] width 75 height 33
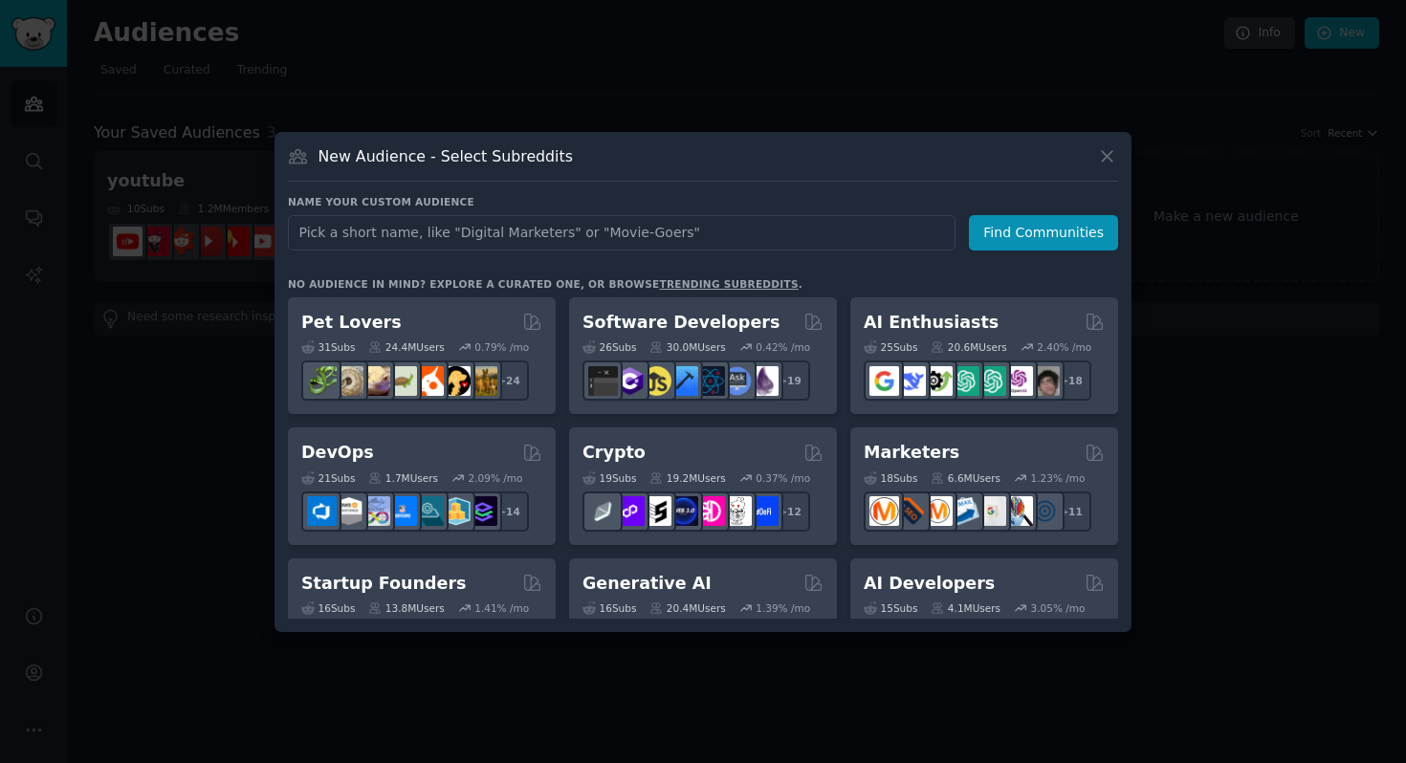
click at [503, 237] on input "text" at bounding box center [622, 232] width 668 height 35
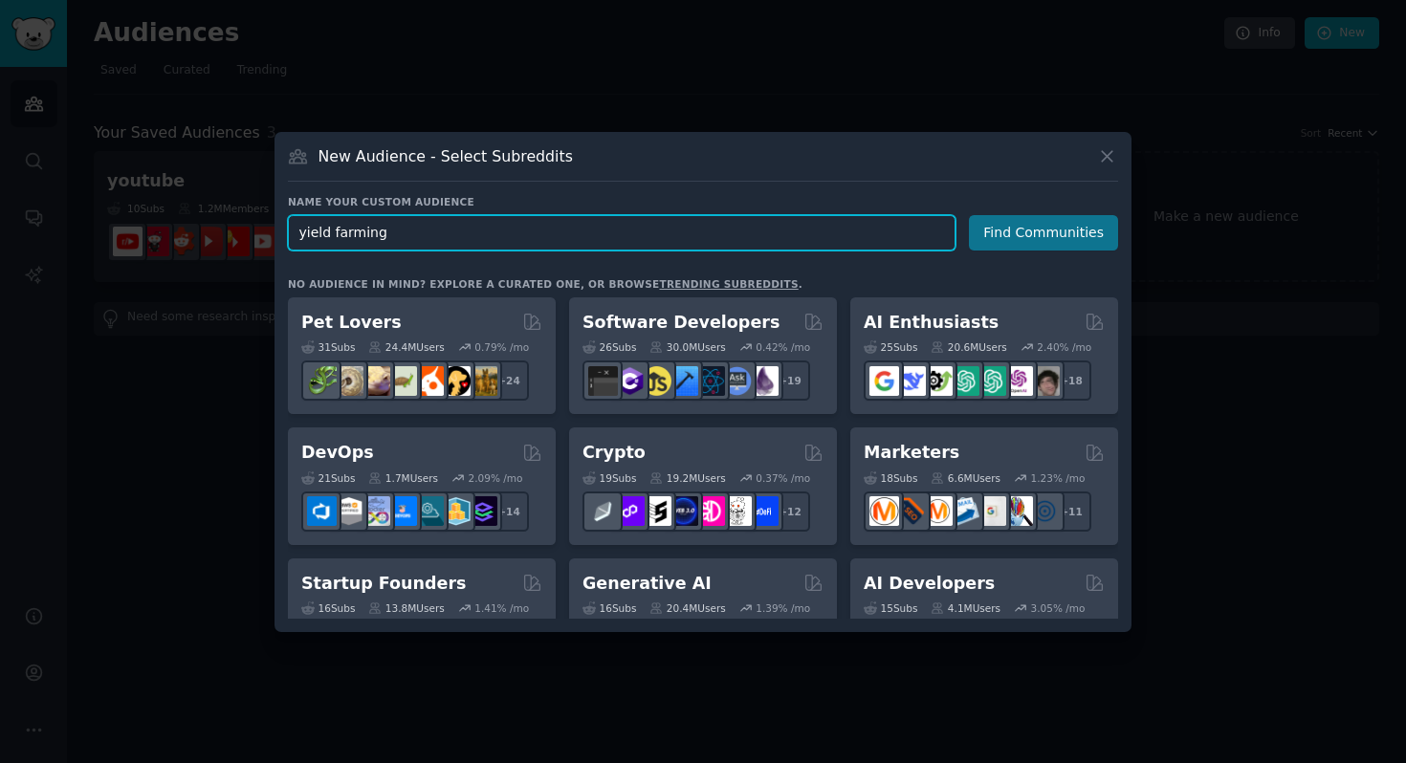
type input "yield farming"
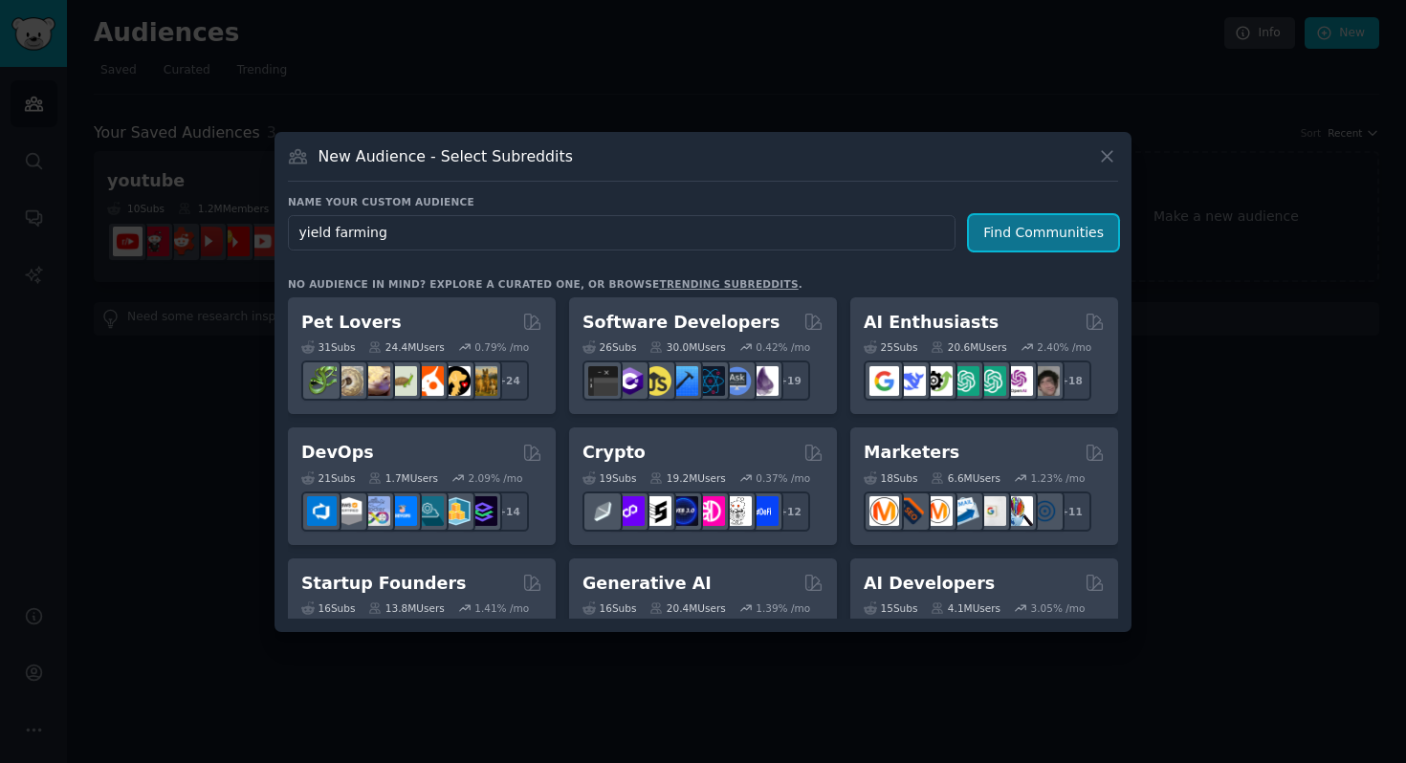
click at [1022, 241] on button "Find Communities" at bounding box center [1043, 232] width 149 height 35
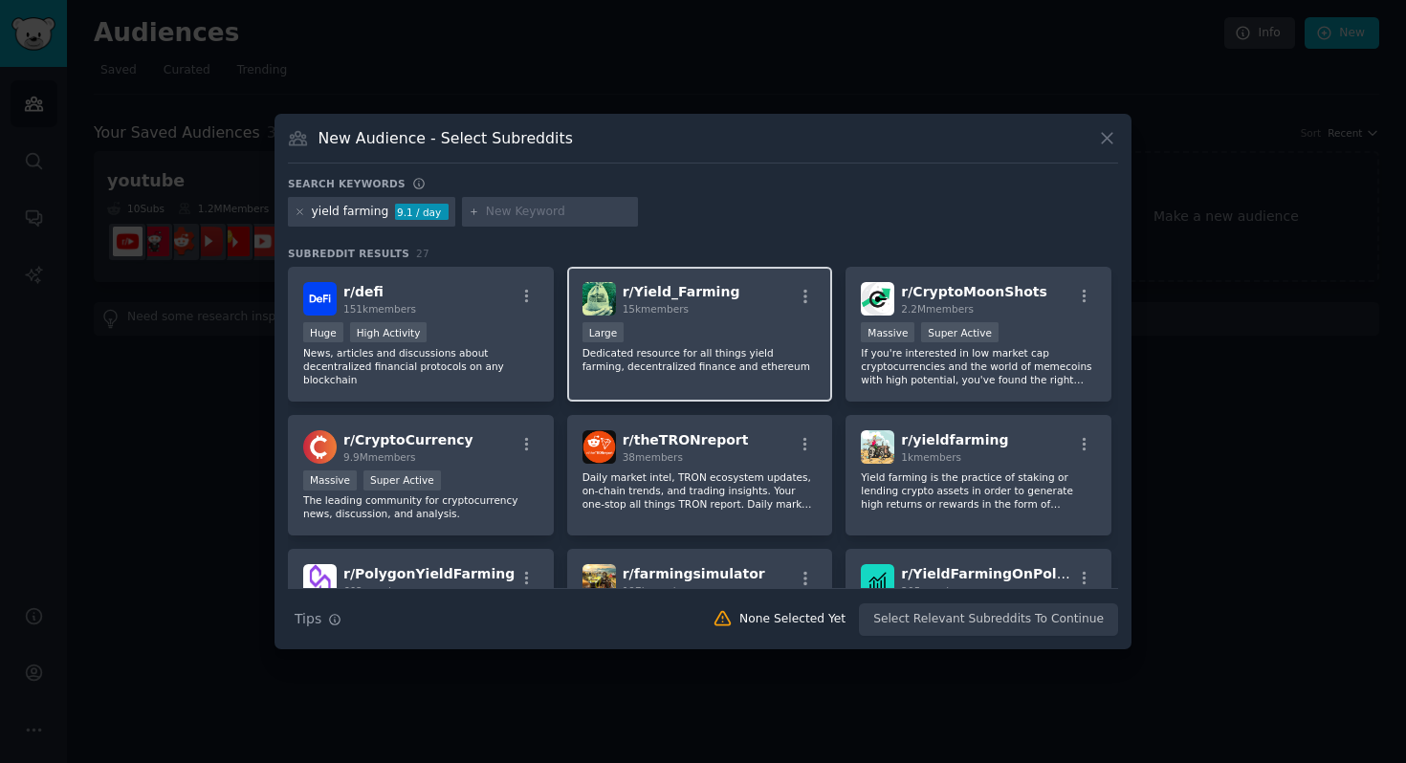
click at [671, 352] on p "Dedicated resource for all things yield farming, decentralized finance and ethe…" at bounding box center [700, 359] width 235 height 27
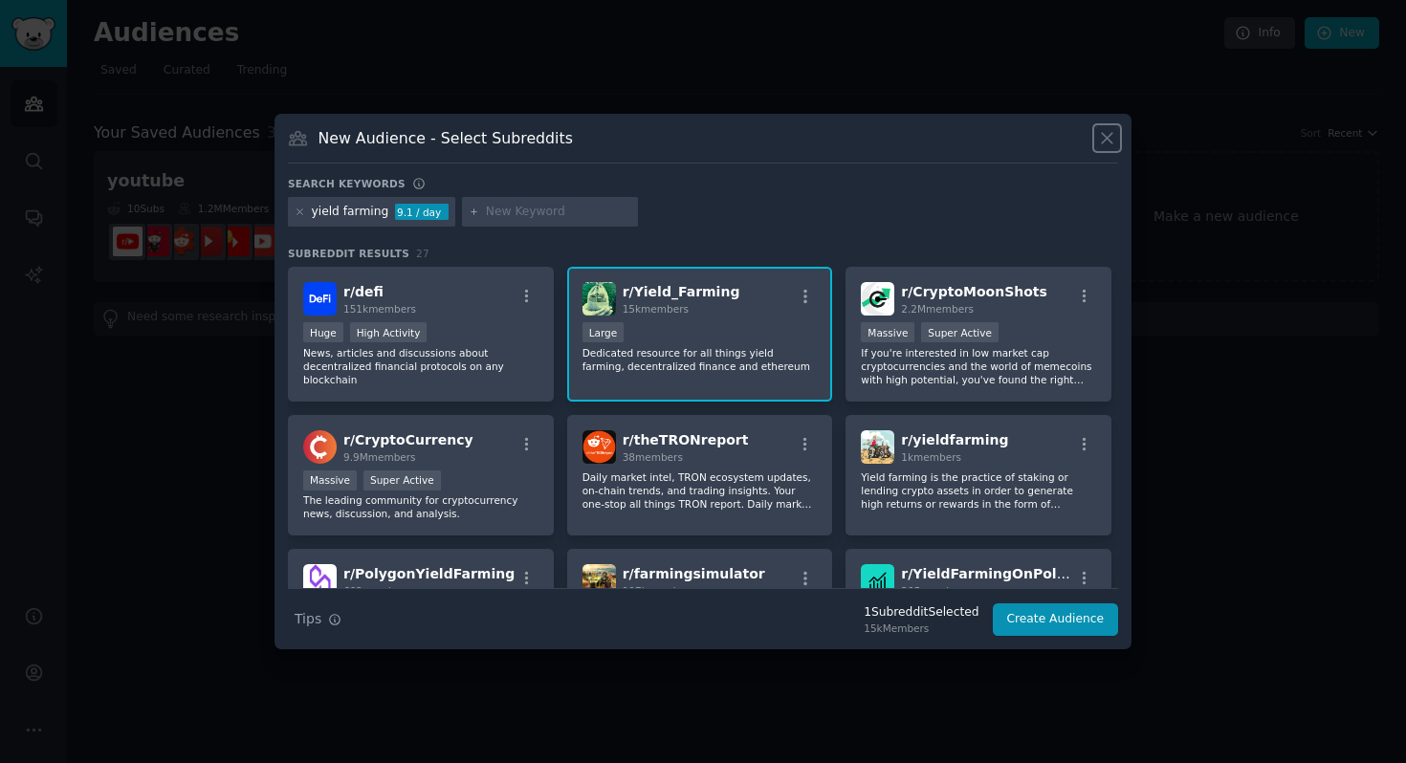
click at [1109, 135] on icon at bounding box center [1107, 138] width 11 height 11
